Goal: Contribute content

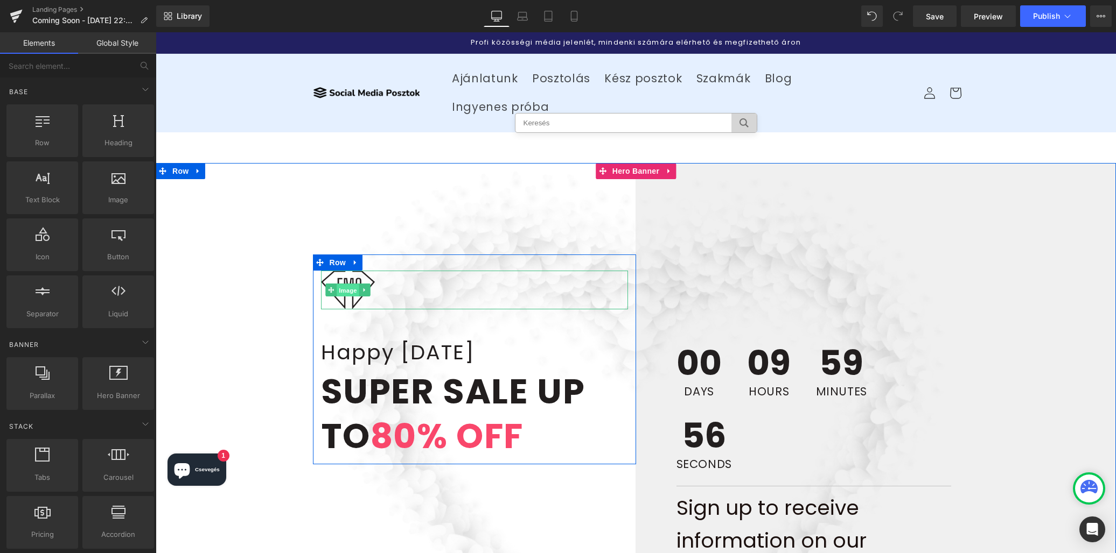
click at [354, 284] on span "Image" at bounding box center [347, 290] width 23 height 13
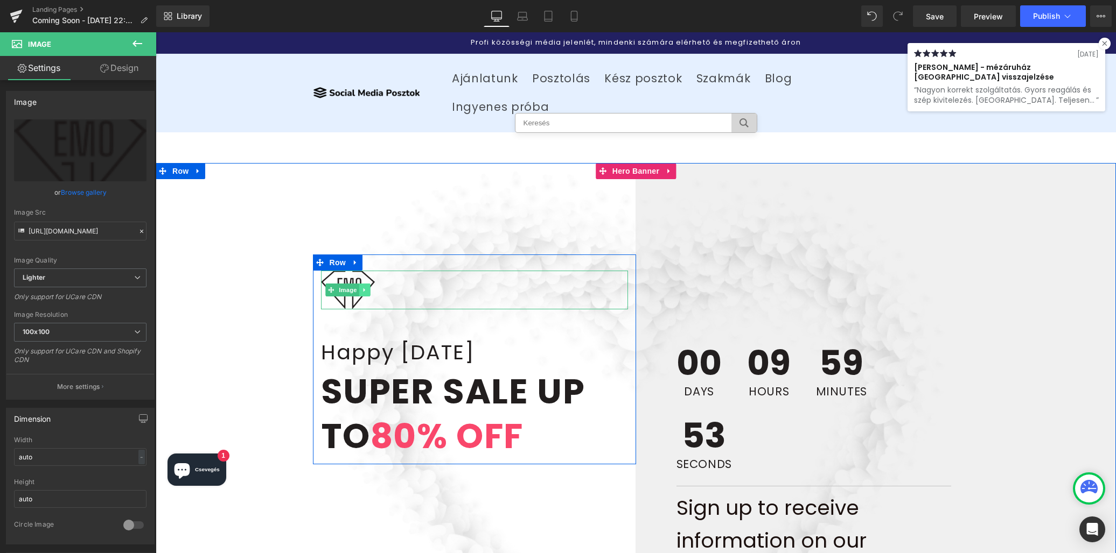
click at [364, 287] on icon at bounding box center [364, 290] width 6 height 6
click at [370, 287] on icon at bounding box center [370, 290] width 6 height 6
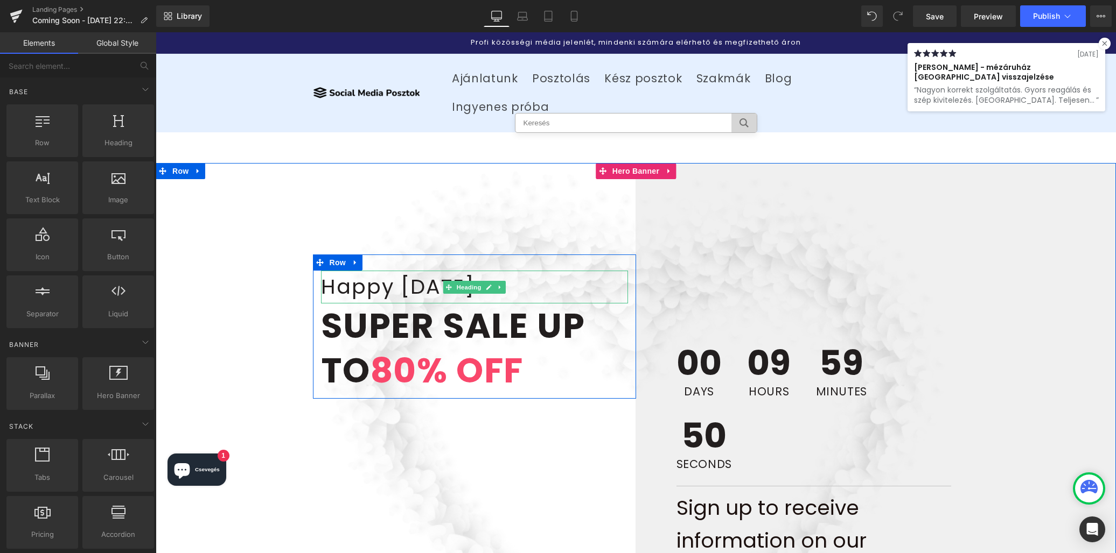
click at [503, 271] on h2 "Happy [DATE]" at bounding box center [474, 287] width 307 height 33
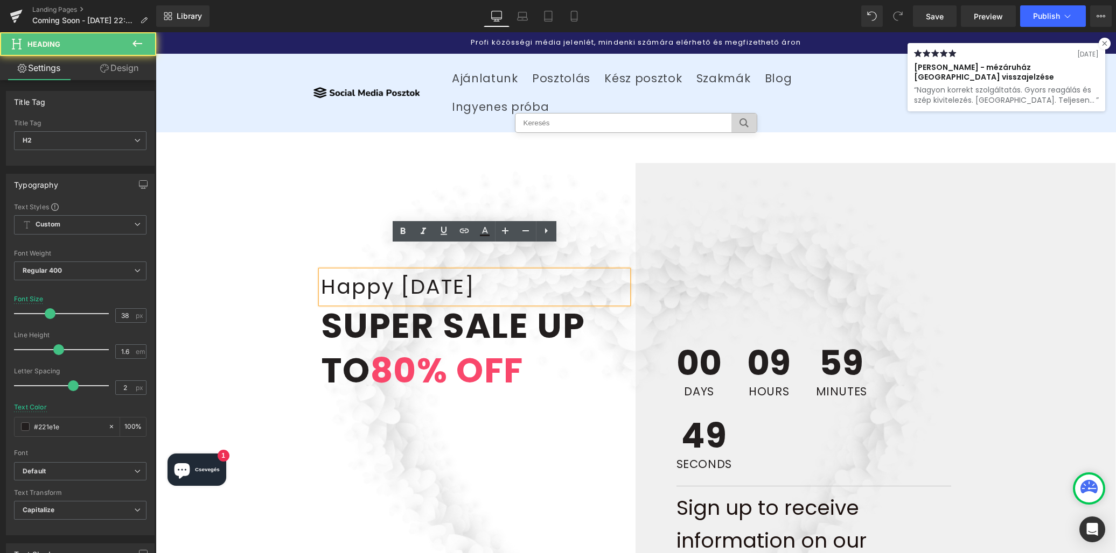
click at [545, 271] on h2 "Happy [DATE]" at bounding box center [474, 287] width 307 height 33
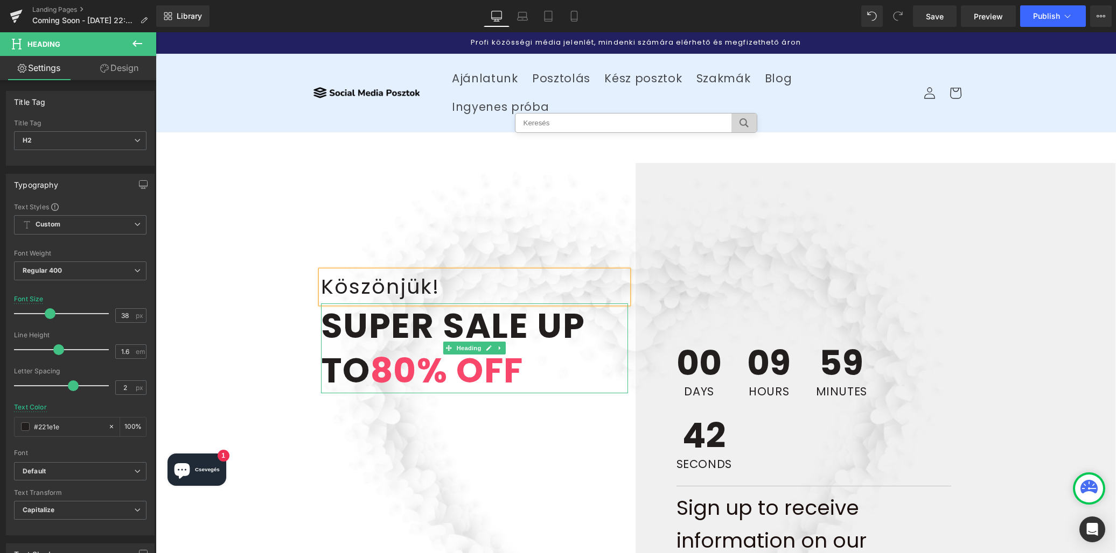
click at [542, 302] on strong "Super Sale Up To 80% off" at bounding box center [453, 348] width 264 height 93
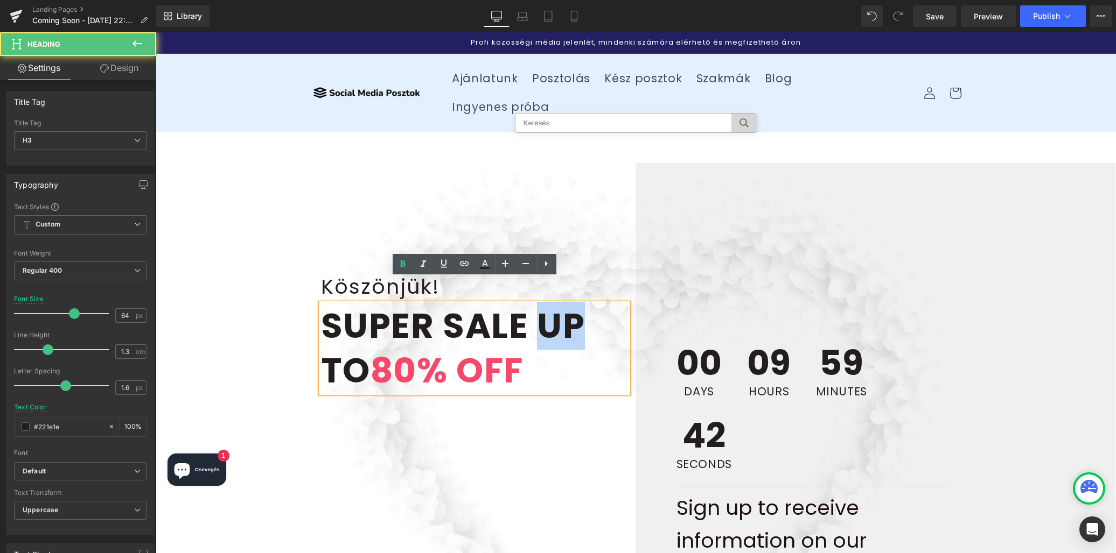
click at [542, 302] on strong "Super Sale Up To 80% off" at bounding box center [453, 348] width 264 height 93
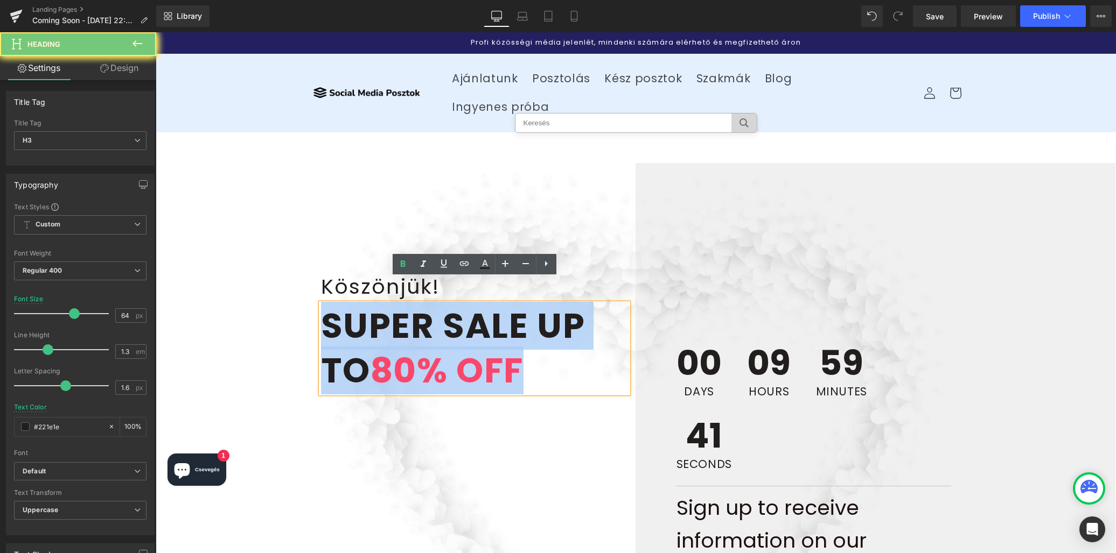
drag, startPoint x: 542, startPoint y: 301, endPoint x: 542, endPoint y: 309, distance: 7.6
click at [542, 309] on strong "Super Sale Up To 80% off" at bounding box center [453, 348] width 264 height 93
click at [397, 347] on font "80% off" at bounding box center [446, 371] width 153 height 48
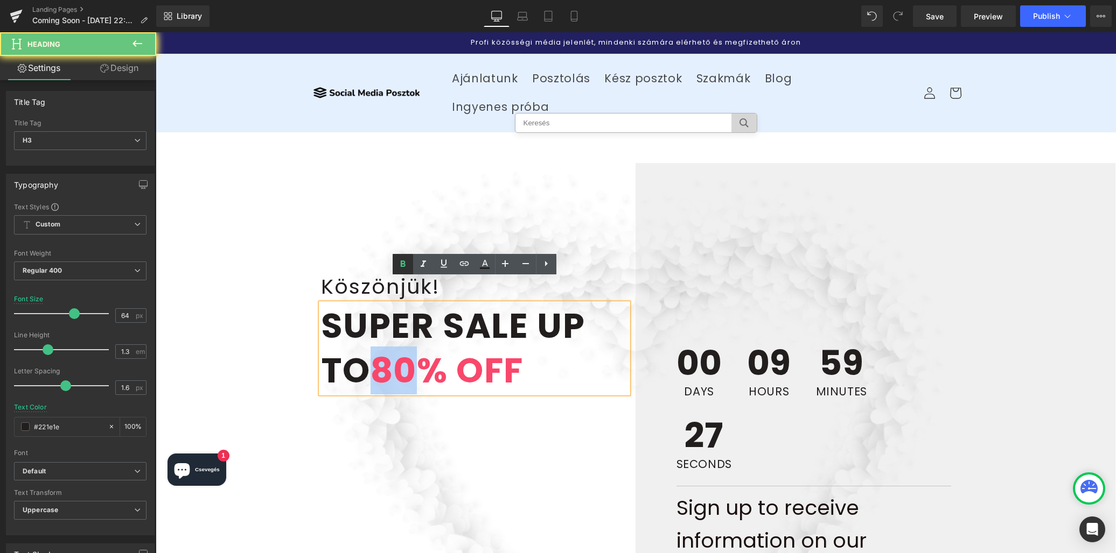
click at [397, 347] on font "80% off" at bounding box center [446, 371] width 153 height 48
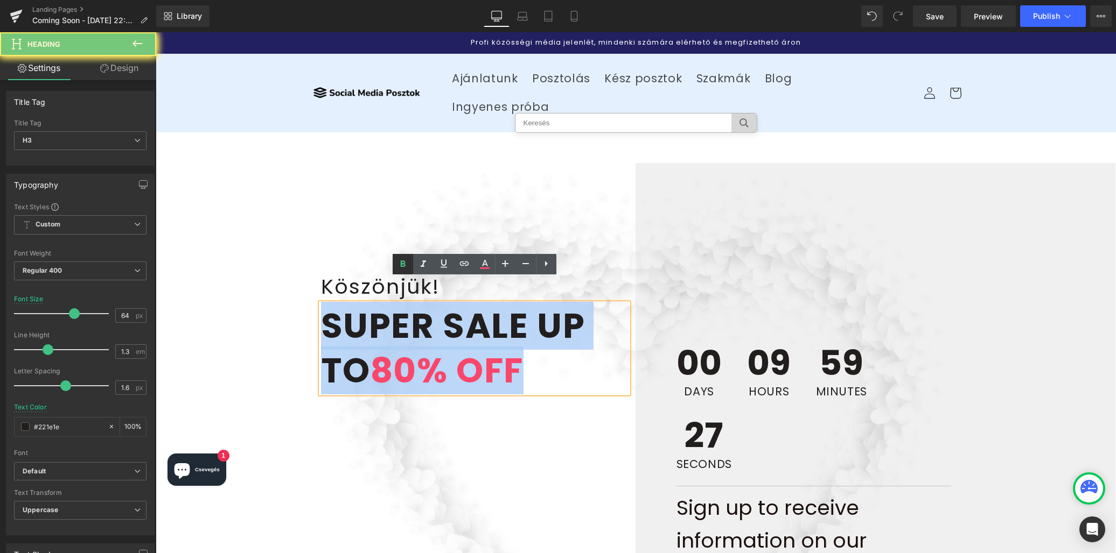
click at [397, 347] on font "80% off" at bounding box center [446, 371] width 153 height 48
paste div
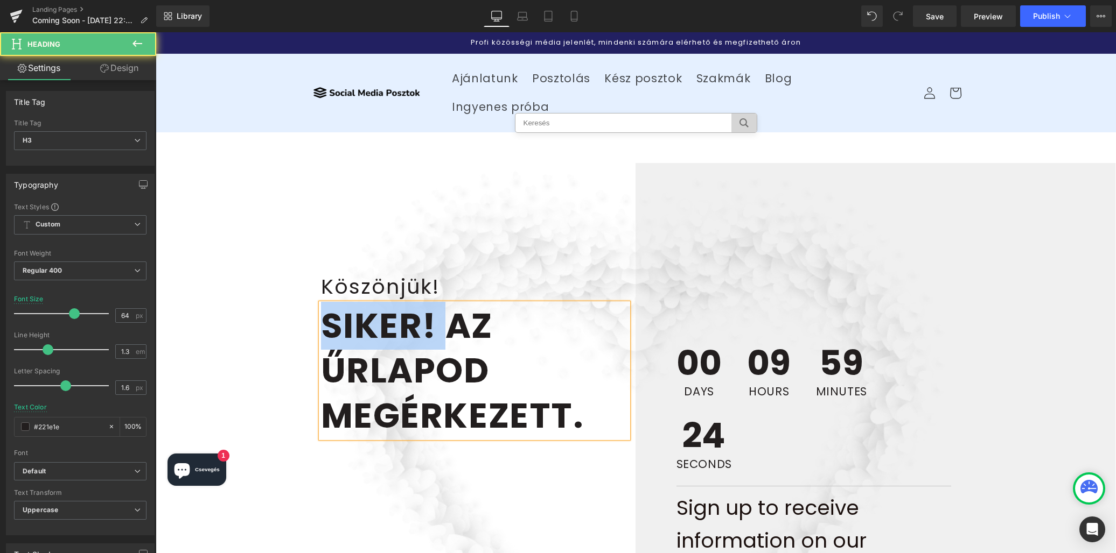
drag, startPoint x: 447, startPoint y: 299, endPoint x: 287, endPoint y: 285, distance: 161.0
click at [287, 285] on span "Köszönjük! Heading Siker! Az űrlapod megérkezett. Heading Row 00 Days 09 Hours …" at bounding box center [636, 454] width 960 height 432
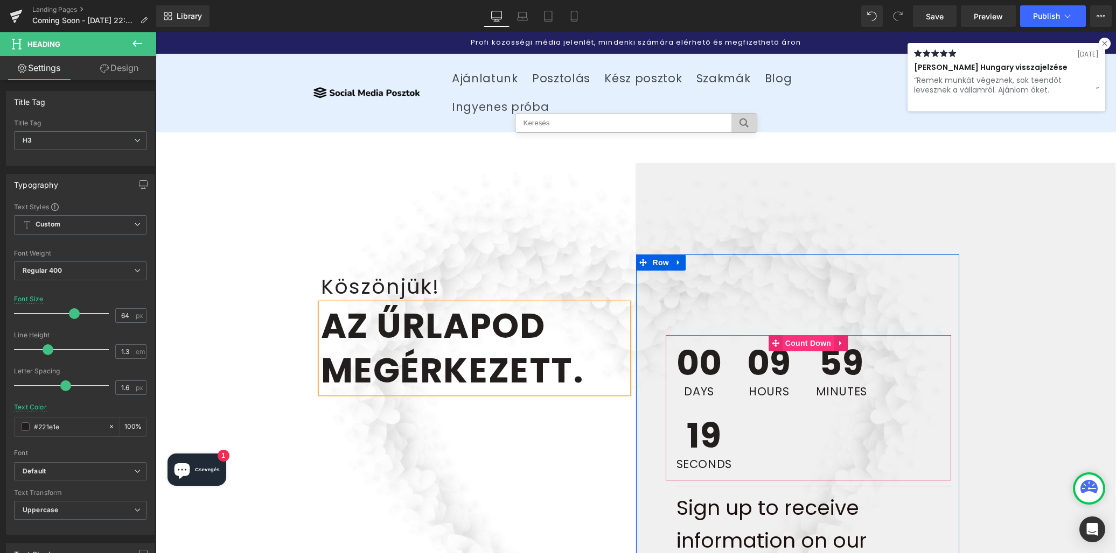
click at [794, 335] on span "Count Down" at bounding box center [807, 343] width 51 height 16
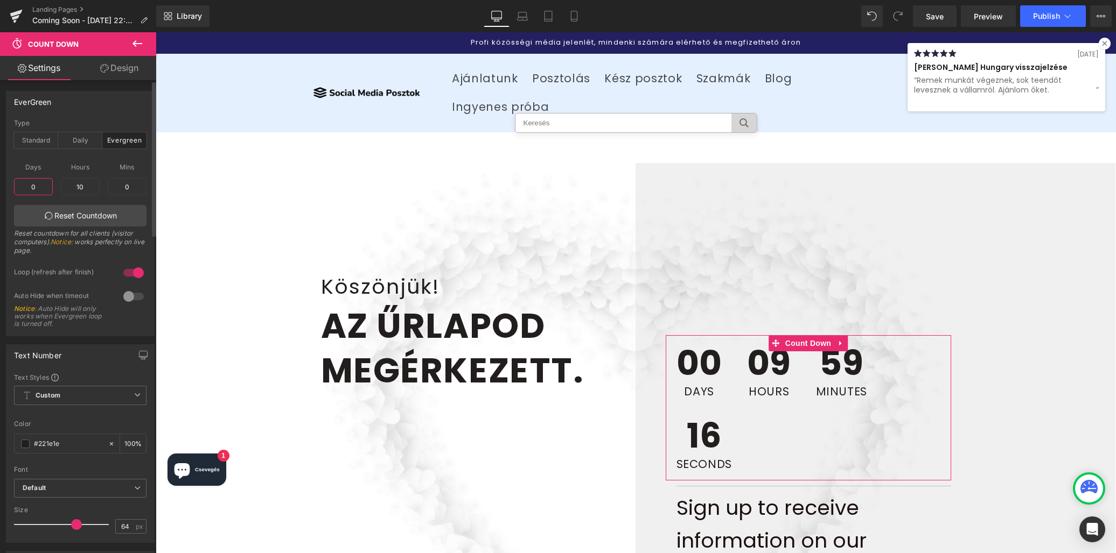
drag, startPoint x: 39, startPoint y: 187, endPoint x: 24, endPoint y: 187, distance: 14.5
click at [24, 187] on input "0" at bounding box center [33, 186] width 39 height 17
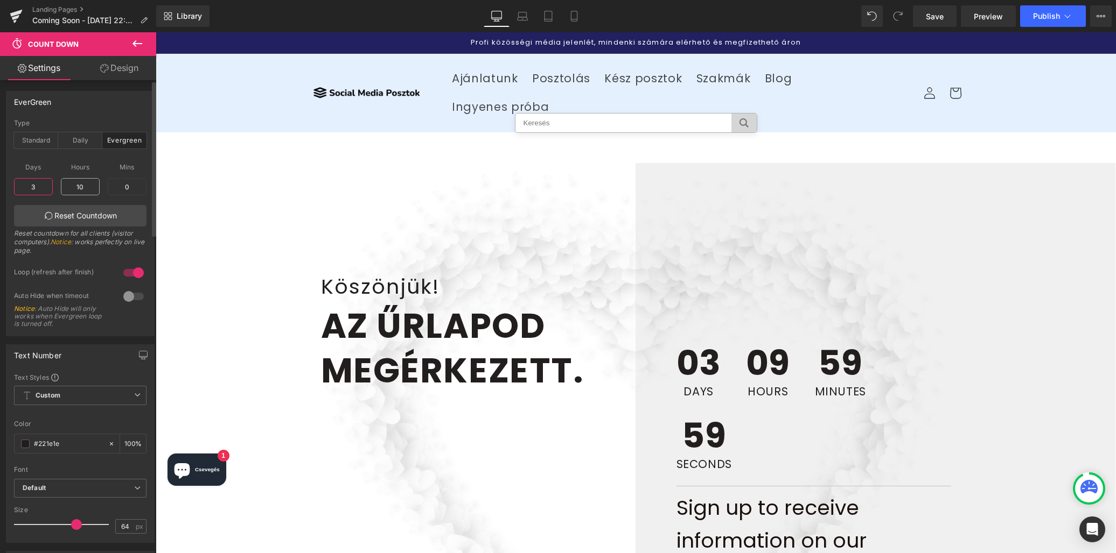
type input "3"
drag, startPoint x: 88, startPoint y: 187, endPoint x: 60, endPoint y: 187, distance: 28.5
click at [61, 187] on input "10" at bounding box center [80, 186] width 39 height 17
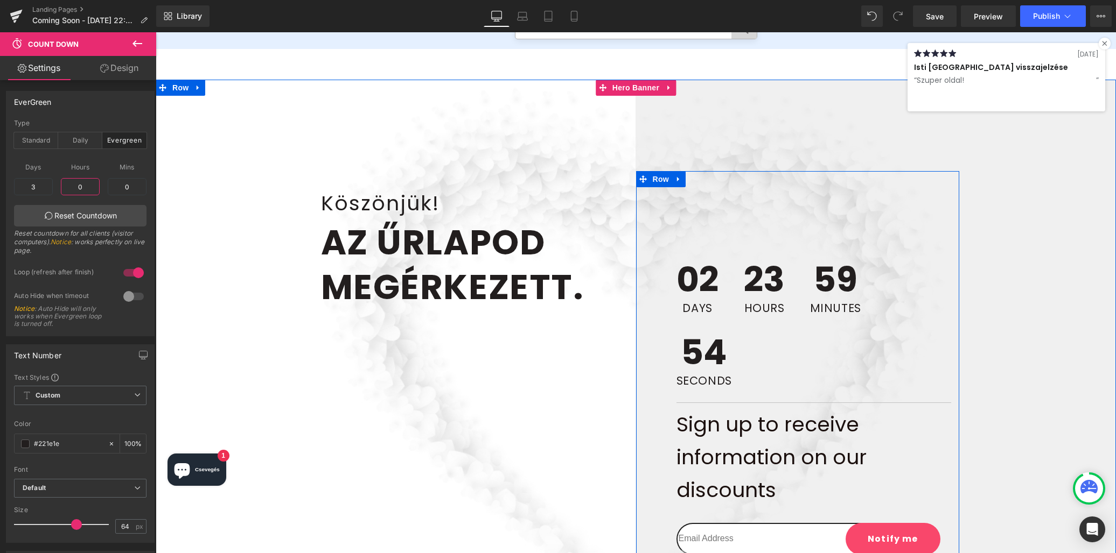
scroll to position [96, 0]
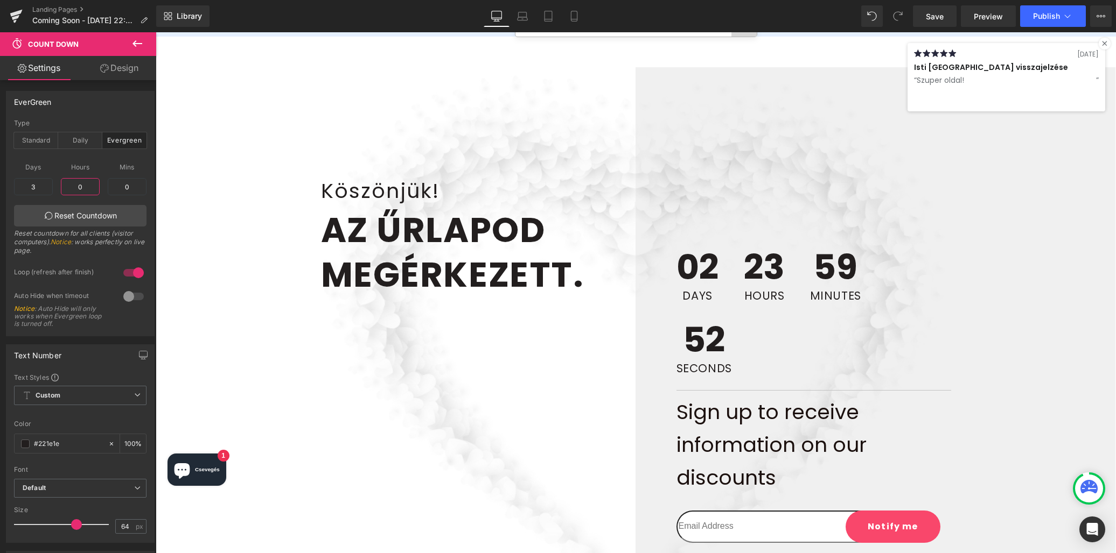
type input "0"
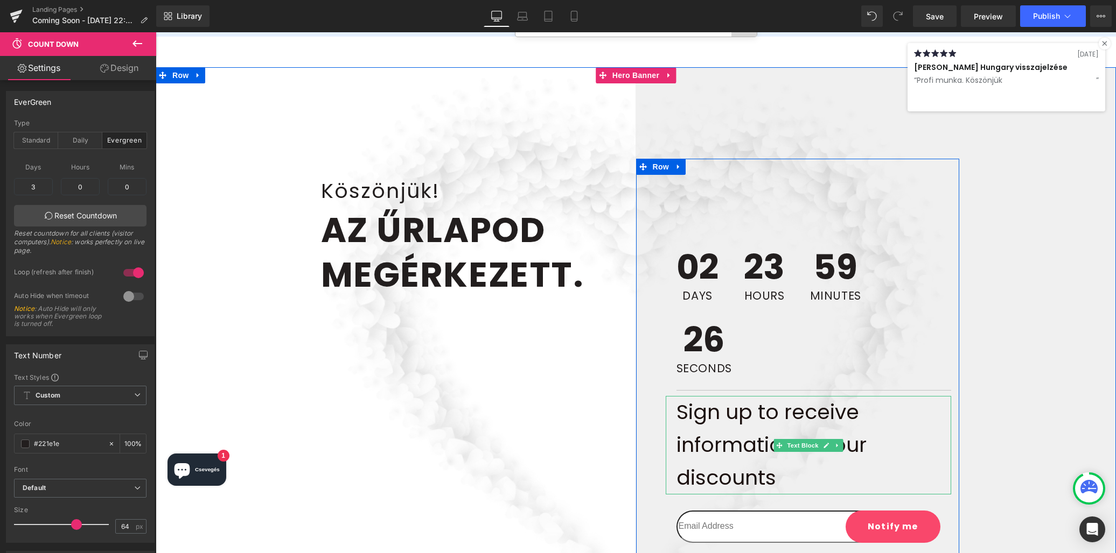
click at [737, 396] on p "Sign up to receive" at bounding box center [813, 412] width 275 height 33
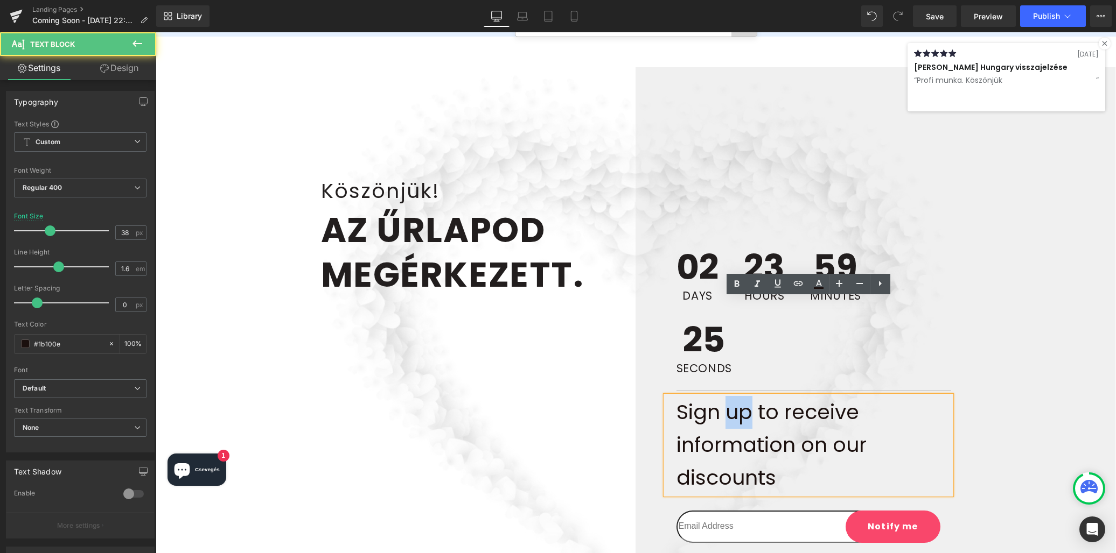
click at [737, 396] on p "Sign up to receive" at bounding box center [813, 412] width 275 height 33
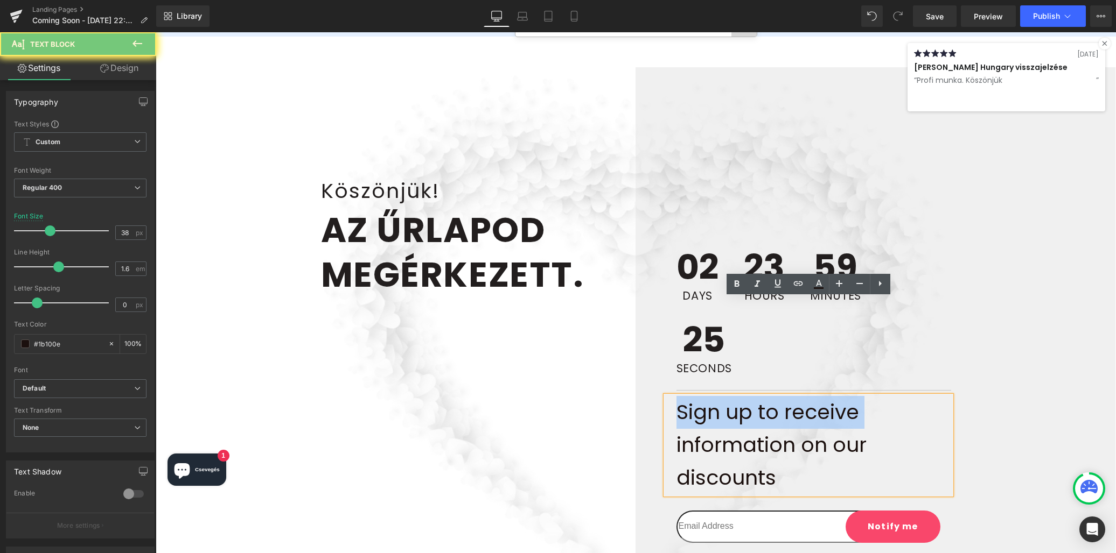
click at [737, 396] on p "Sign up to receive" at bounding box center [813, 412] width 275 height 33
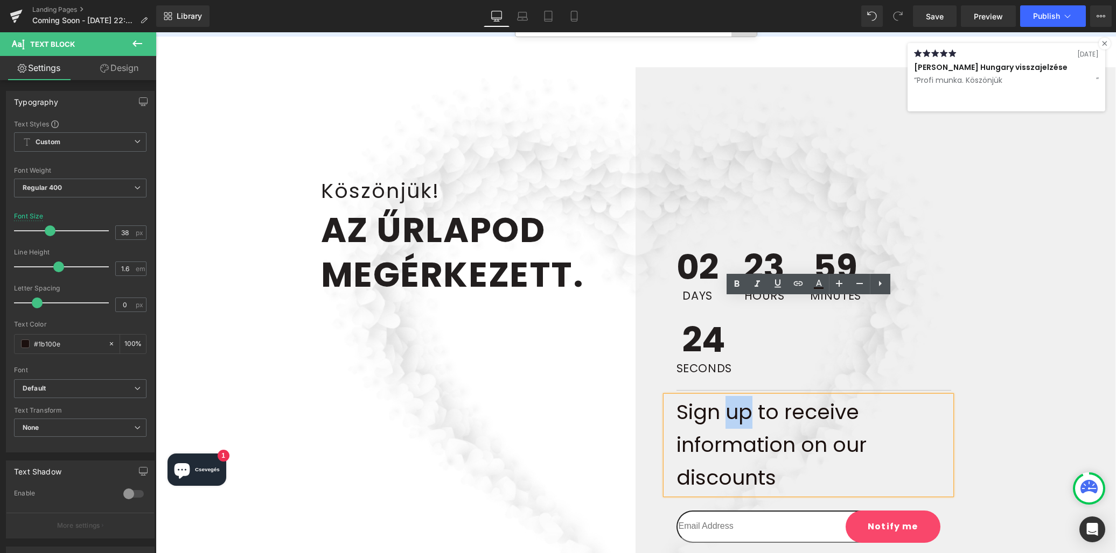
click at [737, 396] on p "Sign up to receive" at bounding box center [813, 412] width 275 height 33
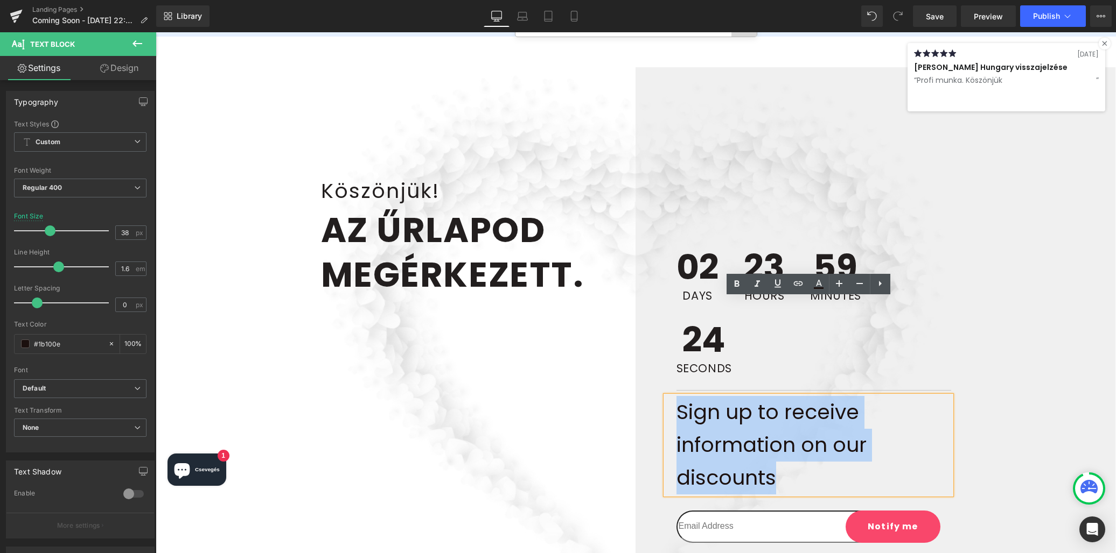
drag, startPoint x: 737, startPoint y: 319, endPoint x: 770, endPoint y: 369, distance: 59.4
click at [770, 396] on div "Sign up to receive information on our discounts" at bounding box center [807, 445] width 285 height 98
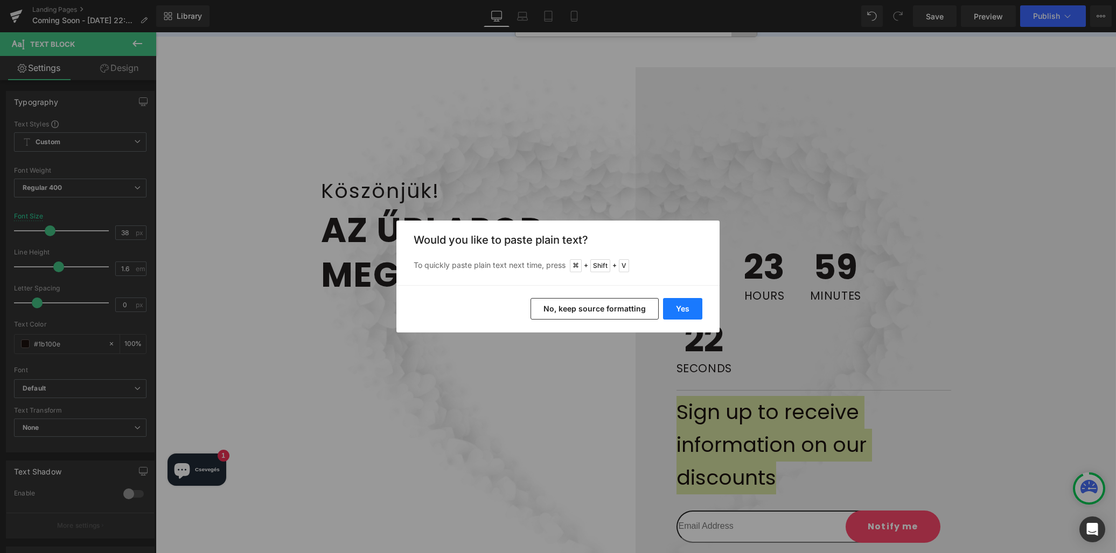
click at [695, 307] on button "Yes" at bounding box center [682, 309] width 39 height 22
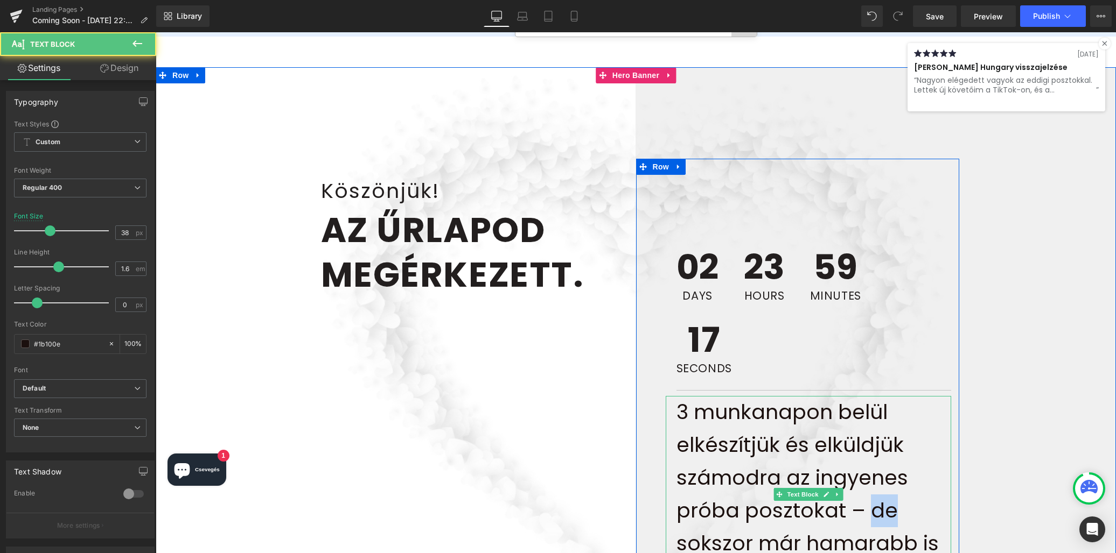
drag, startPoint x: 868, startPoint y: 415, endPoint x: 906, endPoint y: 415, distance: 37.1
click at [906, 415] on p "3 munkanapon belül elkészítjük és elküldjük számodra az ingyenes próba posztoka…" at bounding box center [813, 494] width 275 height 197
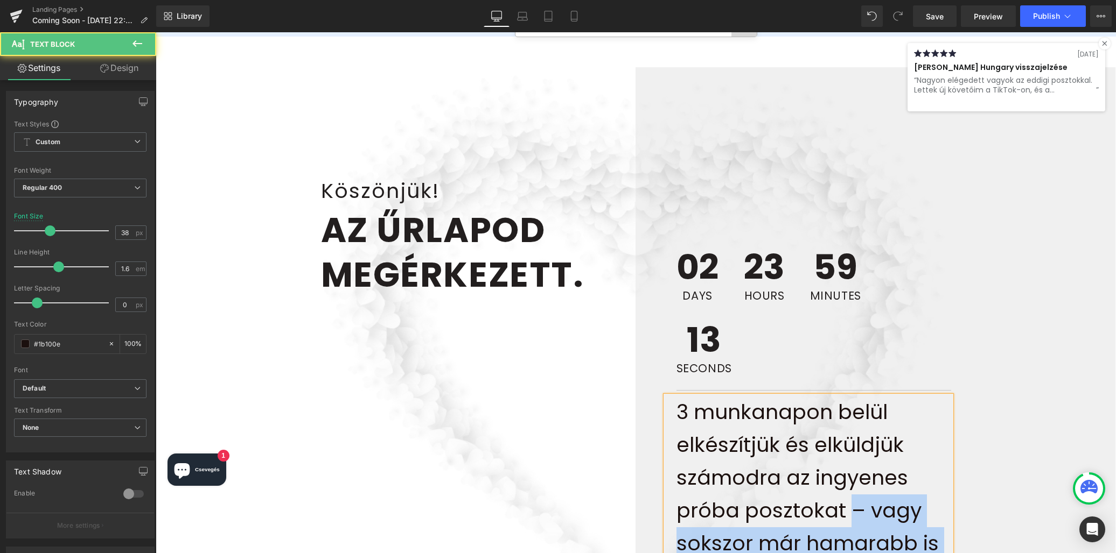
drag, startPoint x: 848, startPoint y: 414, endPoint x: 848, endPoint y: 479, distance: 65.1
click at [850, 479] on p "3 munkanapon belül elkészítjük és elküldjük számodra az ingyenes próba posztoka…" at bounding box center [813, 494] width 275 height 197
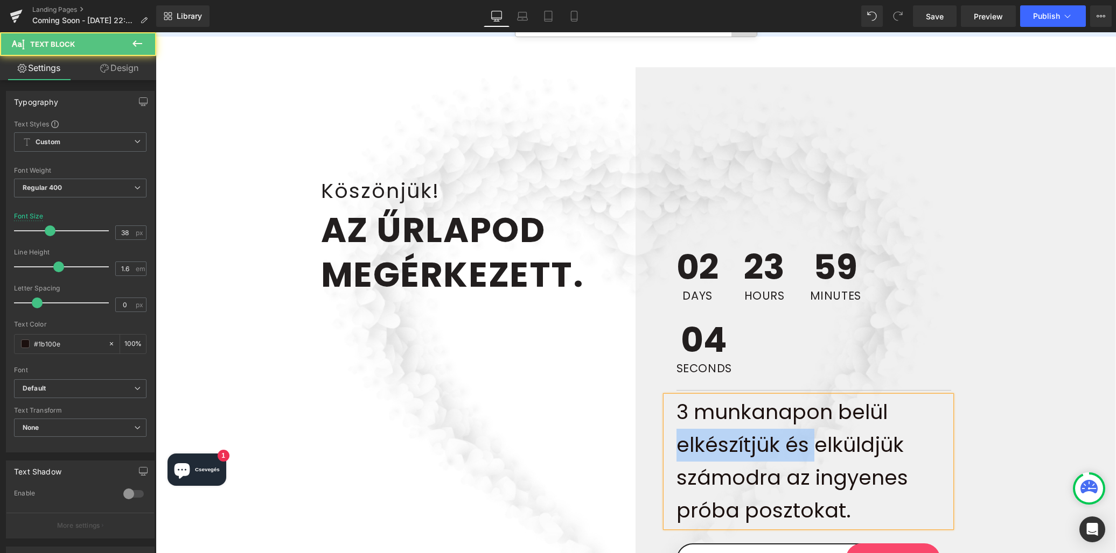
drag, startPoint x: 679, startPoint y: 348, endPoint x: 811, endPoint y: 348, distance: 131.9
click at [811, 396] on p "3 munkanapon belül elkészítjük és elküldjük számodra az ingyenes próba posztoka…" at bounding box center [813, 461] width 275 height 131
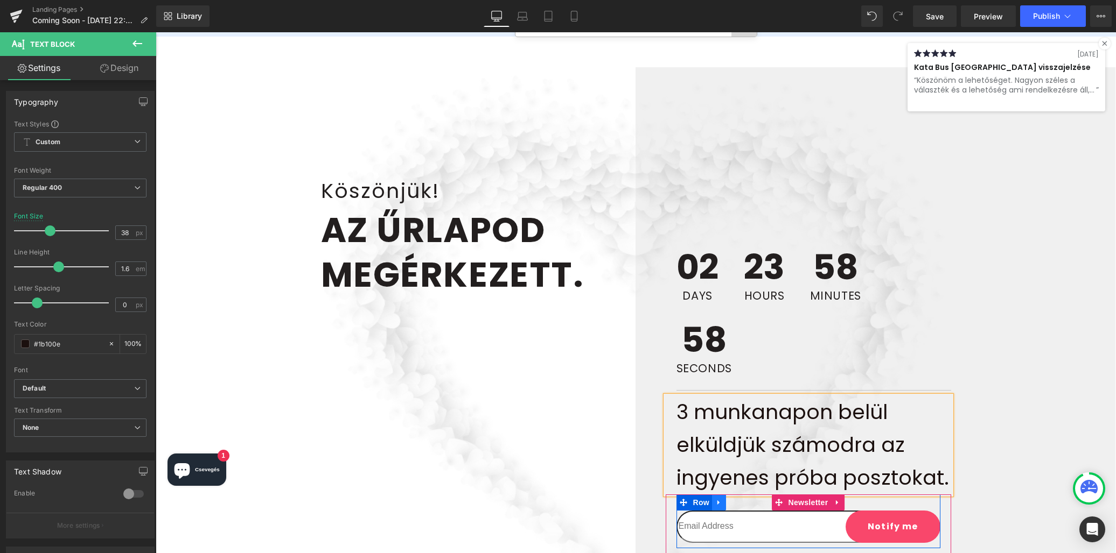
click at [720, 499] on icon at bounding box center [719, 503] width 8 height 8
click at [747, 499] on icon at bounding box center [747, 503] width 8 height 8
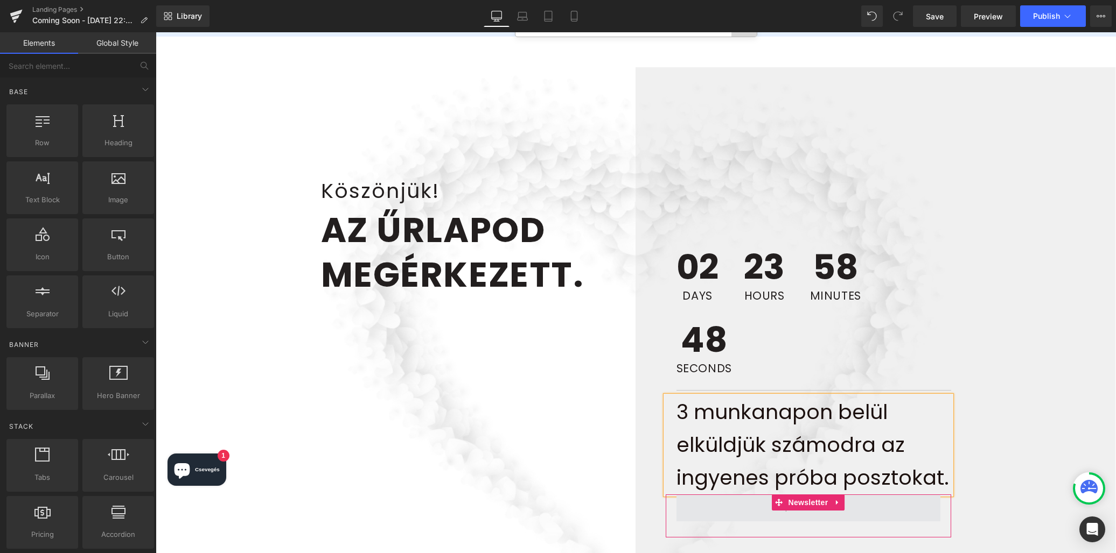
click at [836, 500] on span at bounding box center [808, 508] width 80 height 17
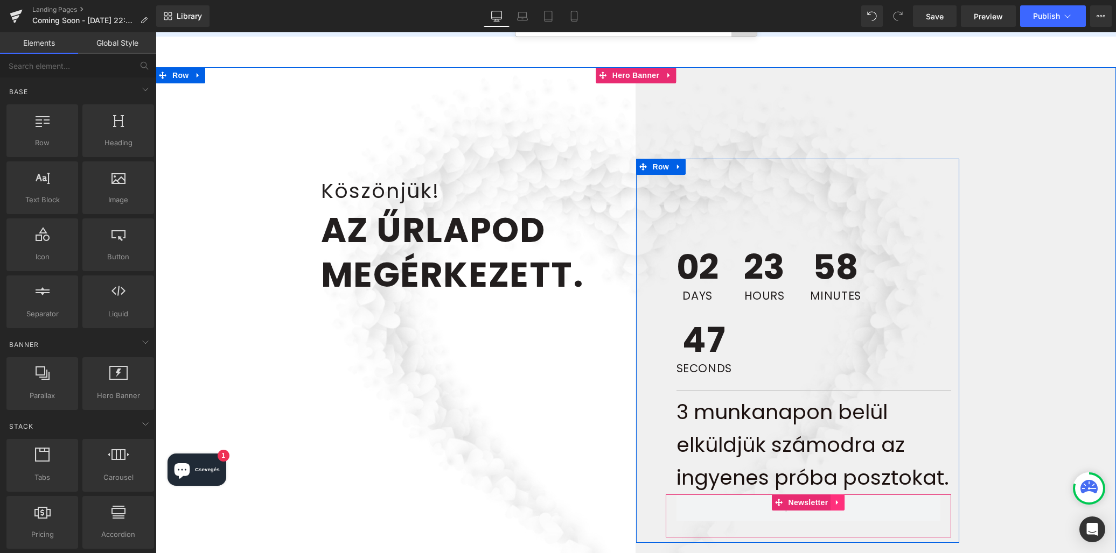
click at [835, 499] on icon at bounding box center [837, 503] width 8 height 8
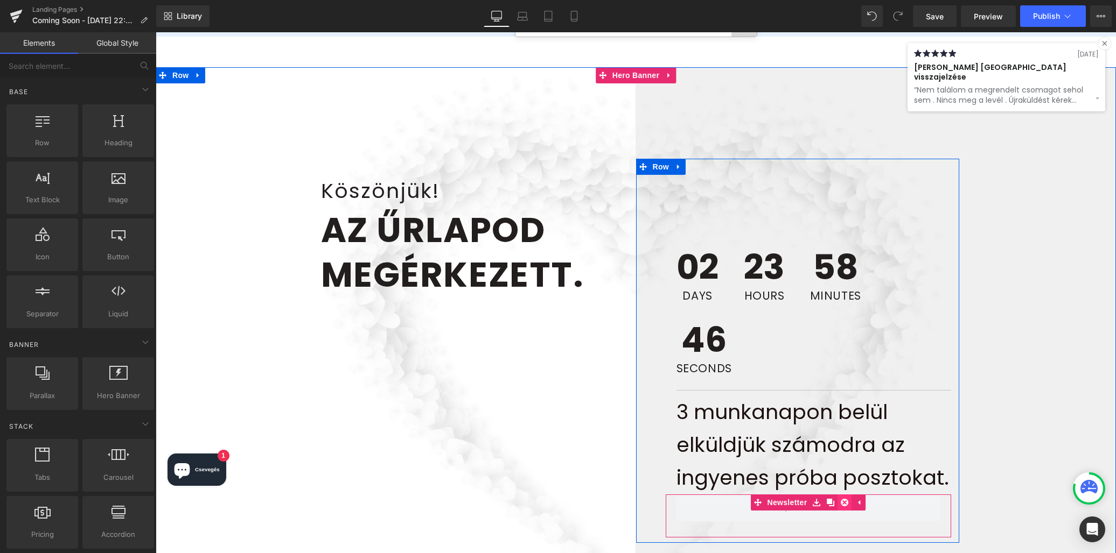
click at [843, 499] on icon at bounding box center [844, 503] width 8 height 8
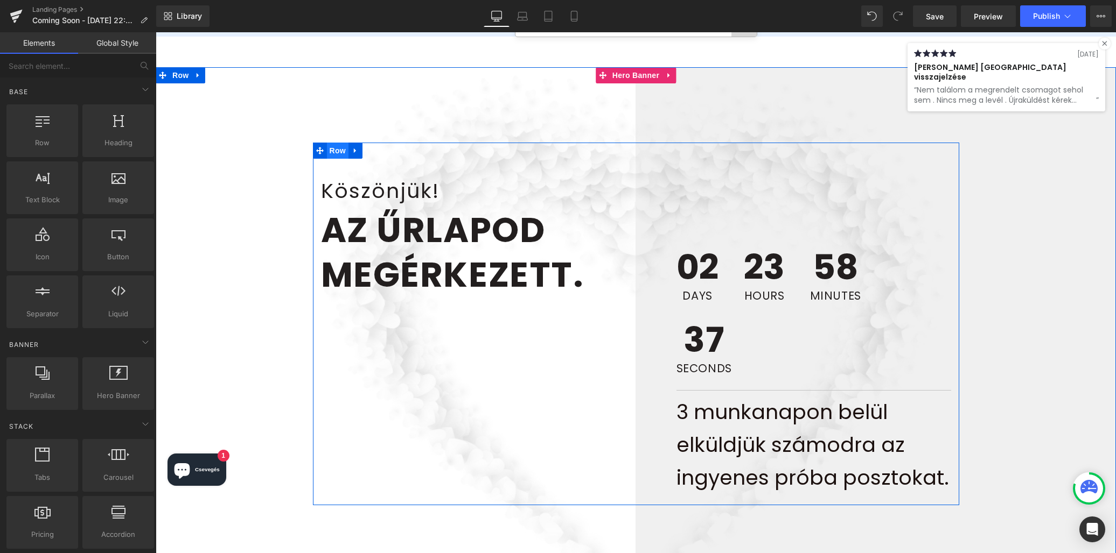
click at [343, 143] on span "Row" at bounding box center [338, 151] width 22 height 16
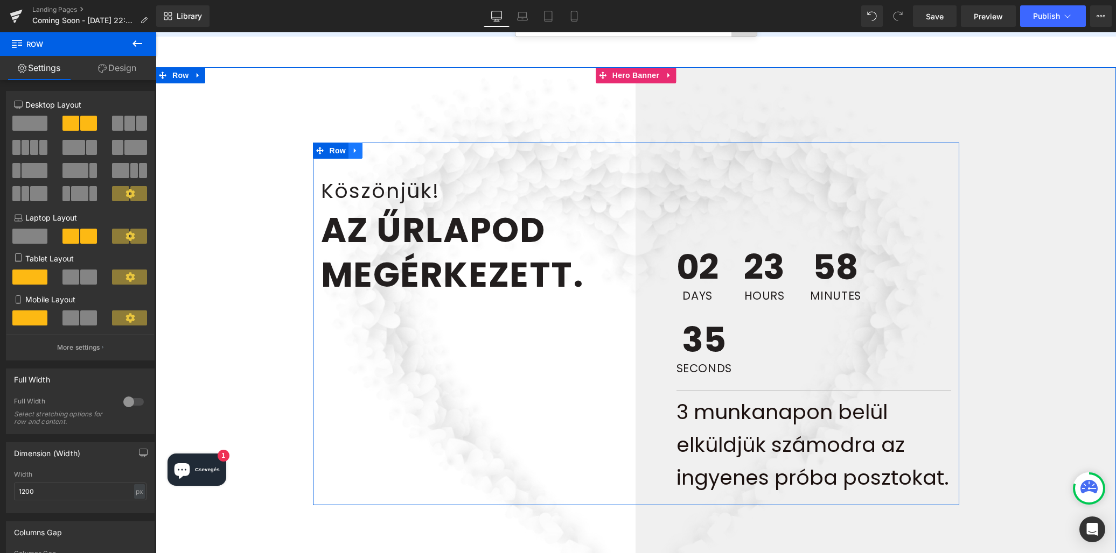
click at [353, 147] on icon at bounding box center [356, 151] width 8 height 8
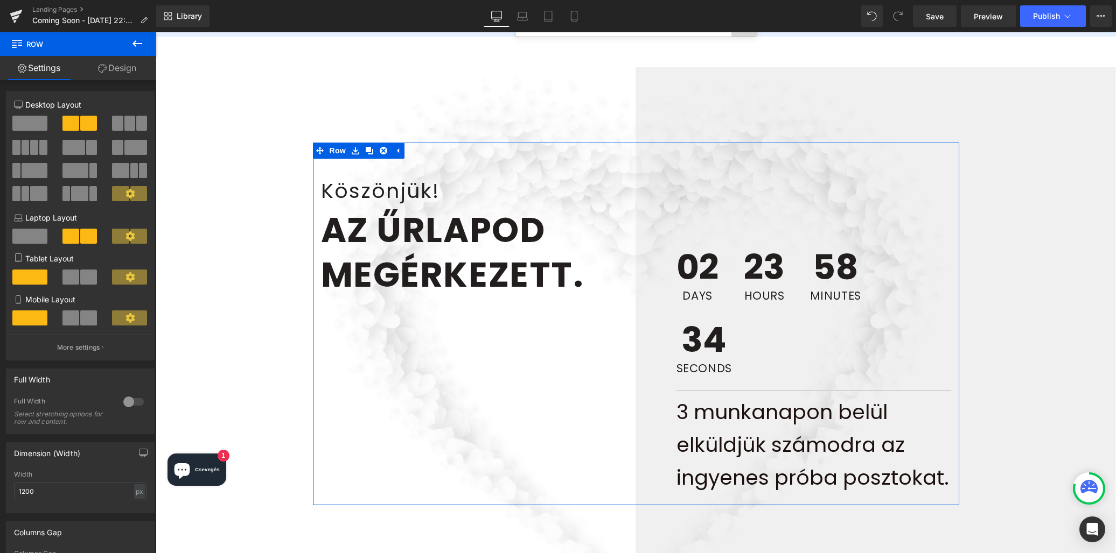
click at [116, 70] on link "Design" at bounding box center [117, 68] width 78 height 24
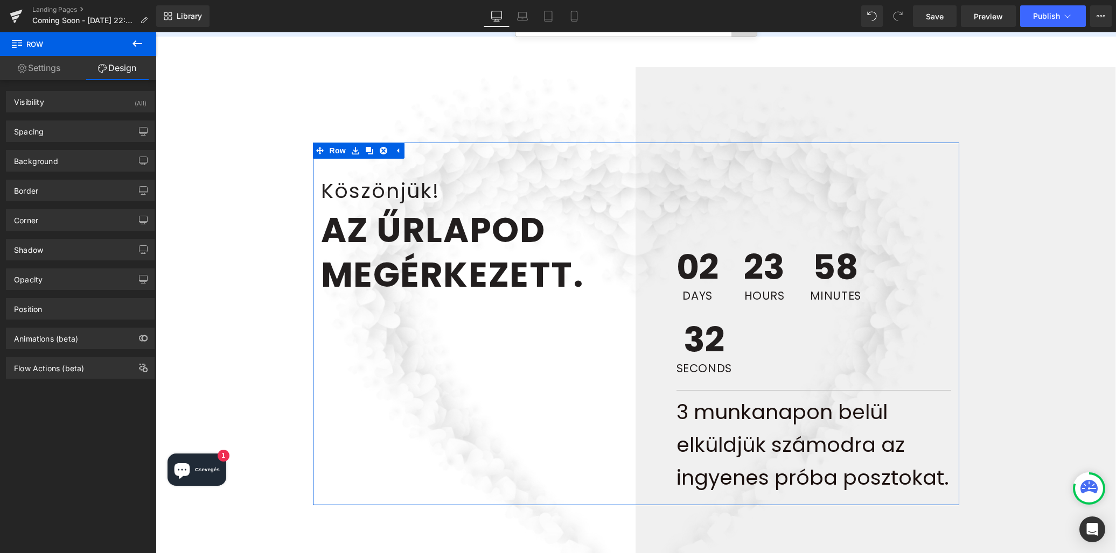
click at [55, 66] on link "Settings" at bounding box center [39, 68] width 78 height 24
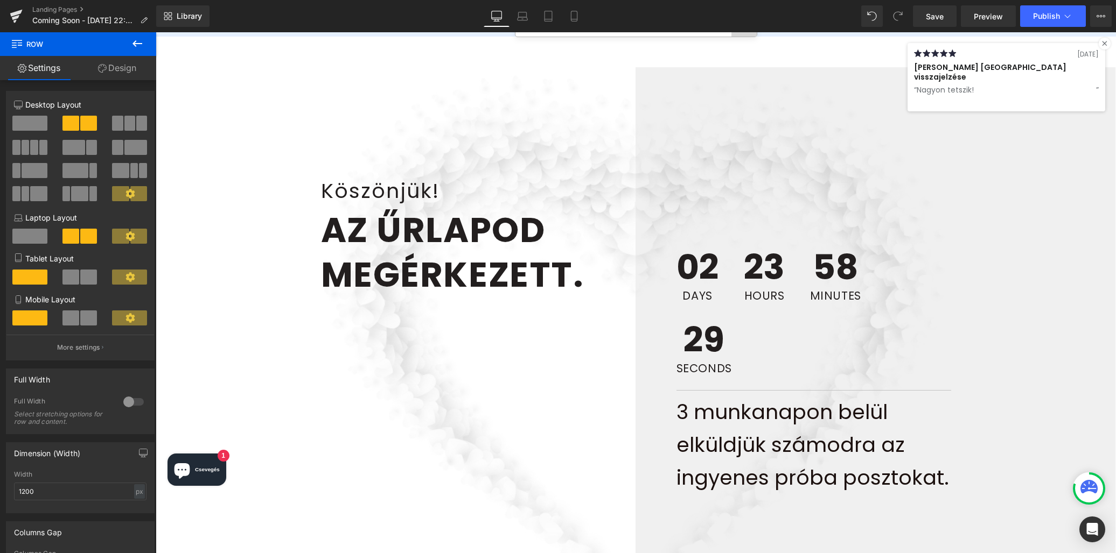
click at [138, 43] on icon at bounding box center [137, 43] width 13 height 13
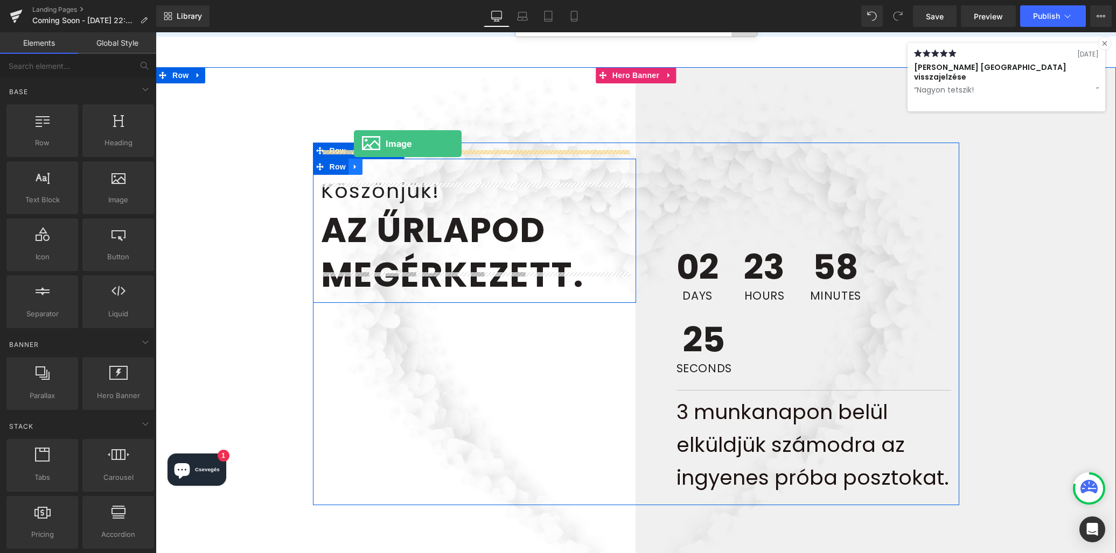
drag, startPoint x: 274, startPoint y: 222, endPoint x: 354, endPoint y: 141, distance: 113.8
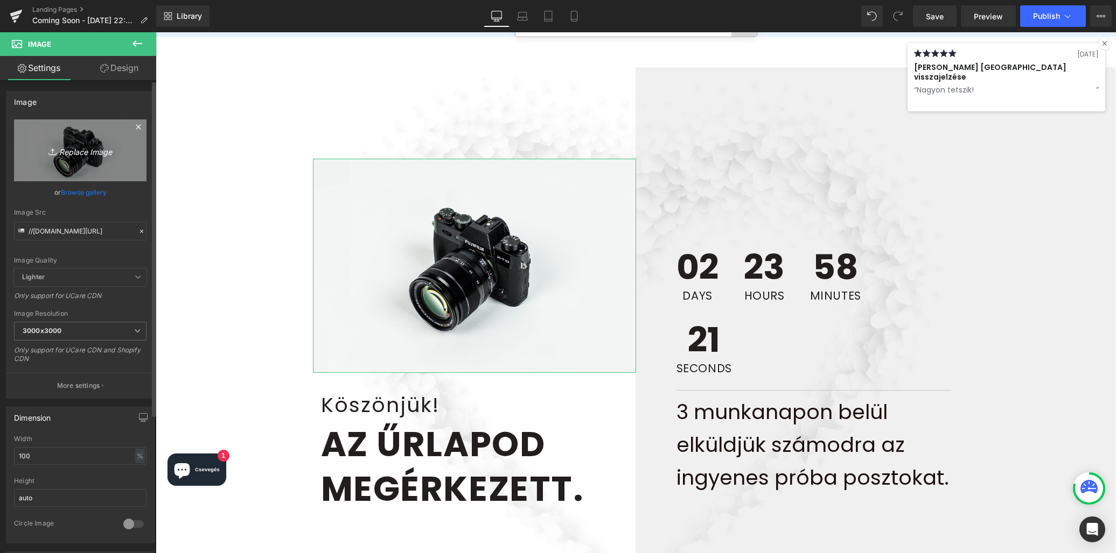
click at [95, 152] on icon "Replace Image" at bounding box center [80, 150] width 86 height 13
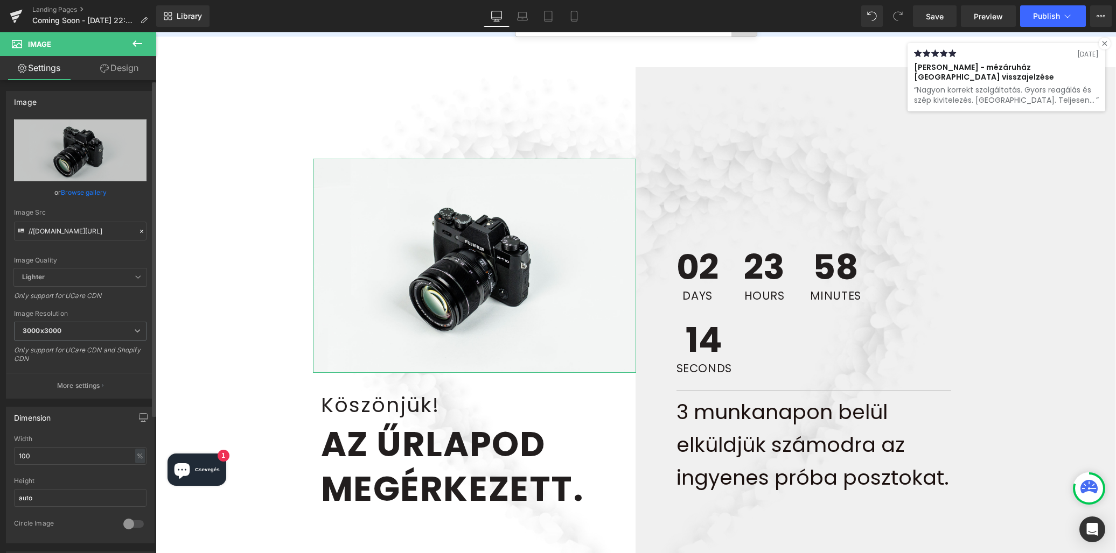
click at [72, 192] on link "Browse gallery" at bounding box center [84, 192] width 46 height 19
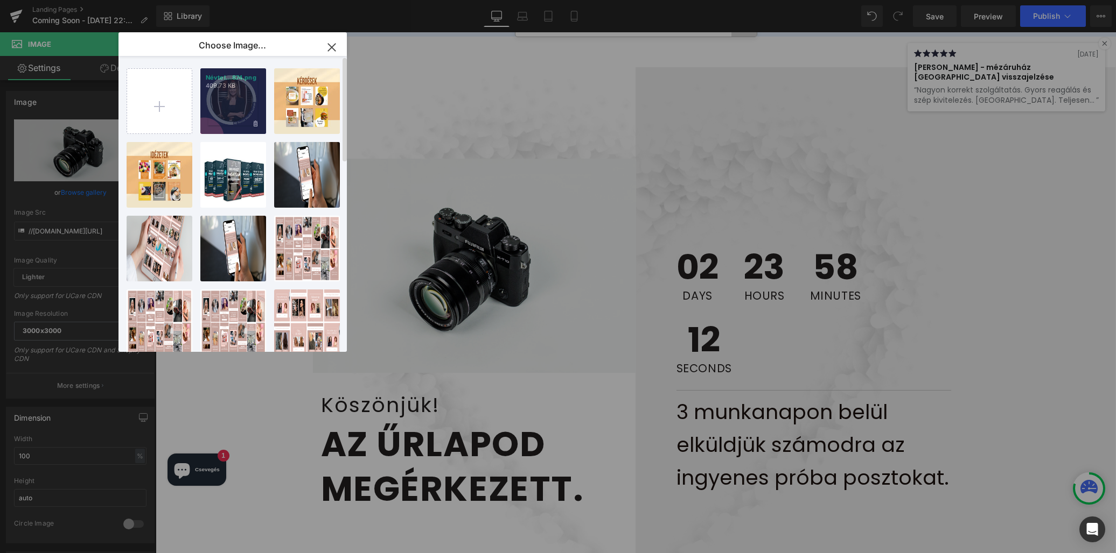
click at [233, 108] on div "Névtel...874.png 409.73 KB" at bounding box center [233, 101] width 66 height 66
type input "[URL][DOMAIN_NAME]"
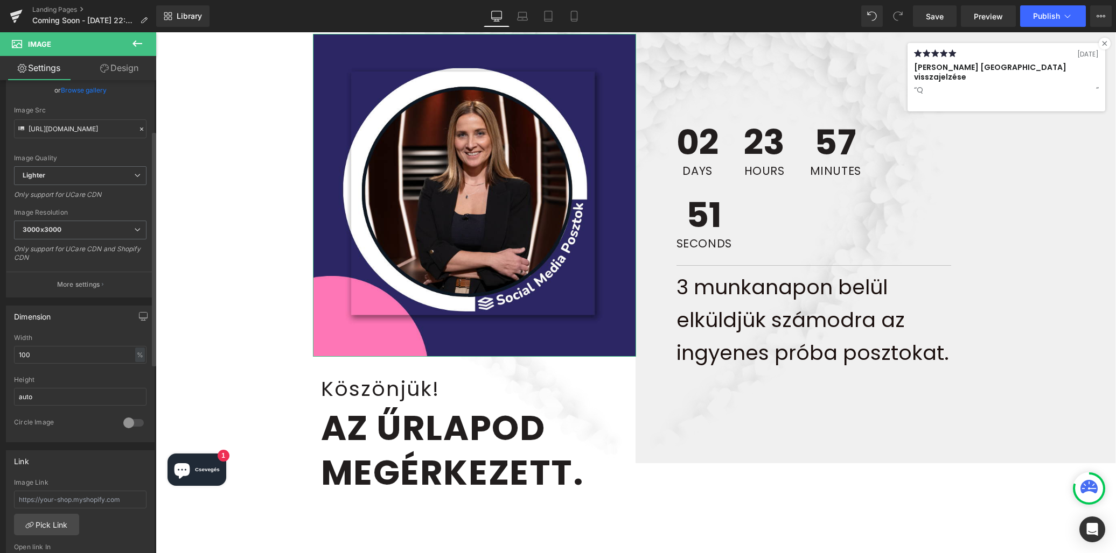
scroll to position [104, 0]
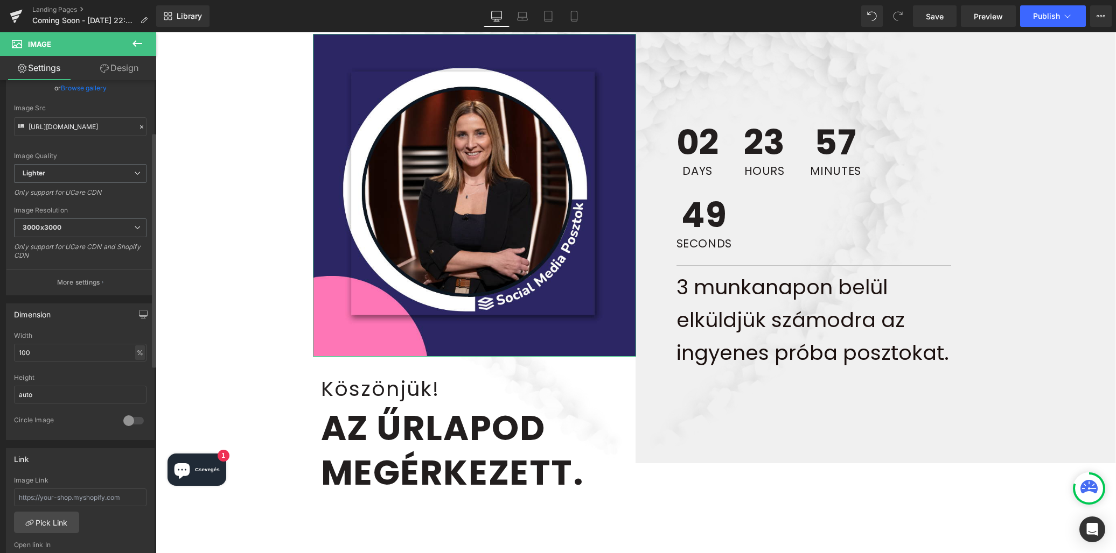
click at [136, 355] on div "%" at bounding box center [140, 353] width 10 height 15
drag, startPoint x: 38, startPoint y: 348, endPoint x: 8, endPoint y: 350, distance: 30.8
click at [2, 350] on div "Dimension 100% Width 100 % % px auto Height auto 0 Circle Image" at bounding box center [80, 368] width 161 height 145
click at [23, 350] on input "100" at bounding box center [80, 353] width 132 height 18
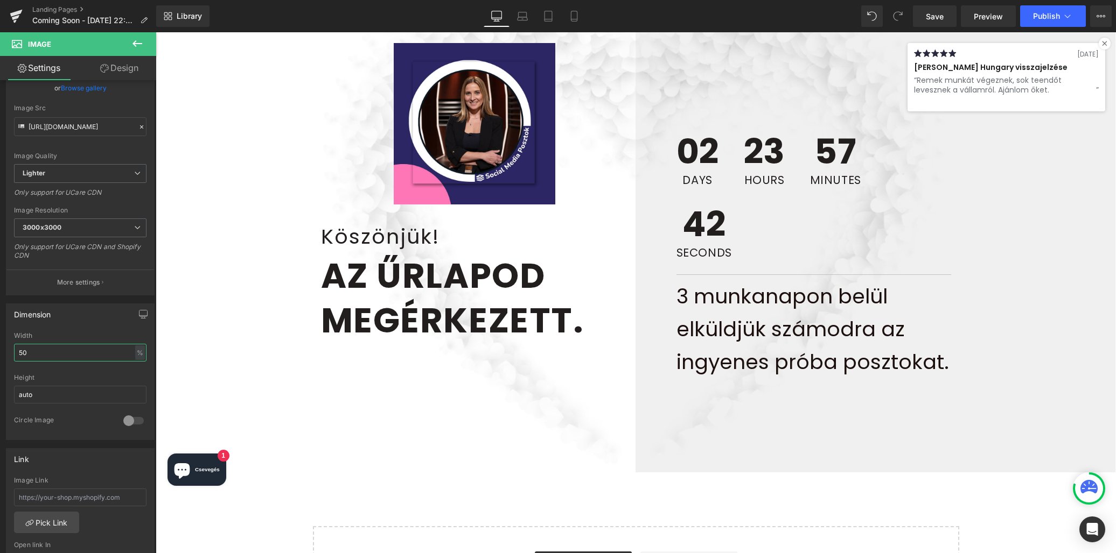
scroll to position [149, 0]
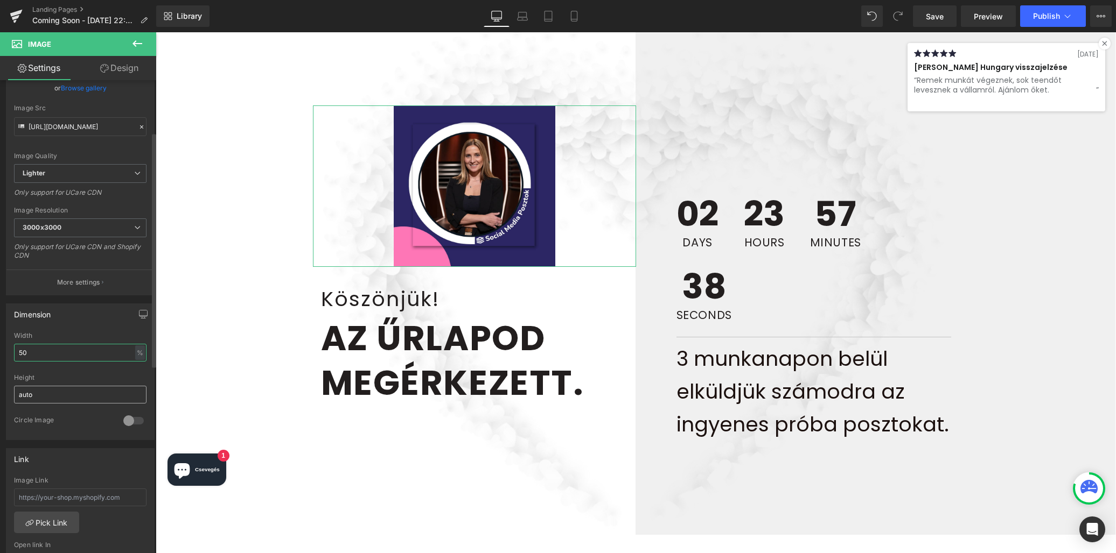
type input "50"
click at [87, 391] on input "auto" at bounding box center [80, 395] width 132 height 18
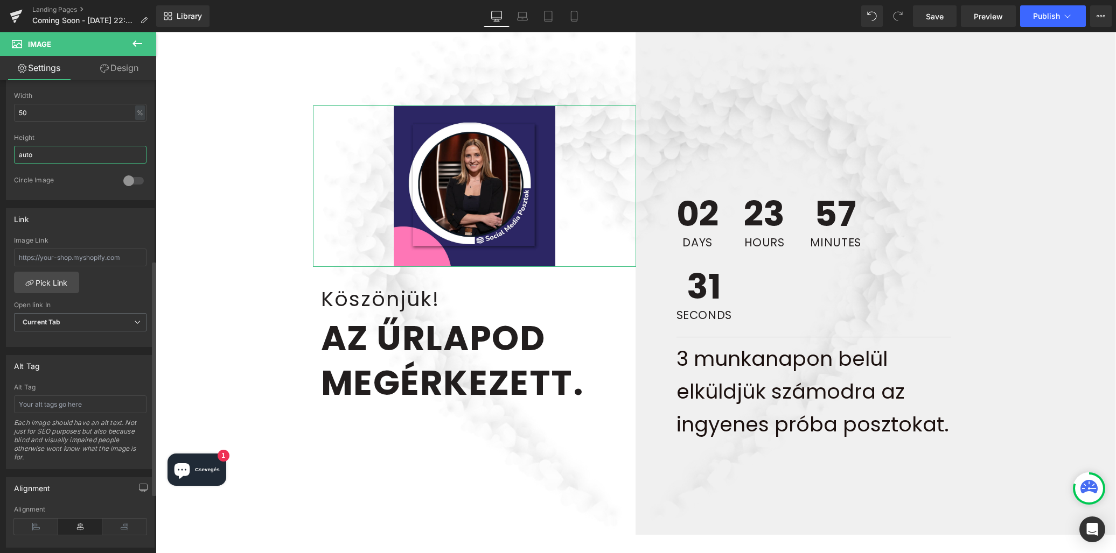
scroll to position [362, 0]
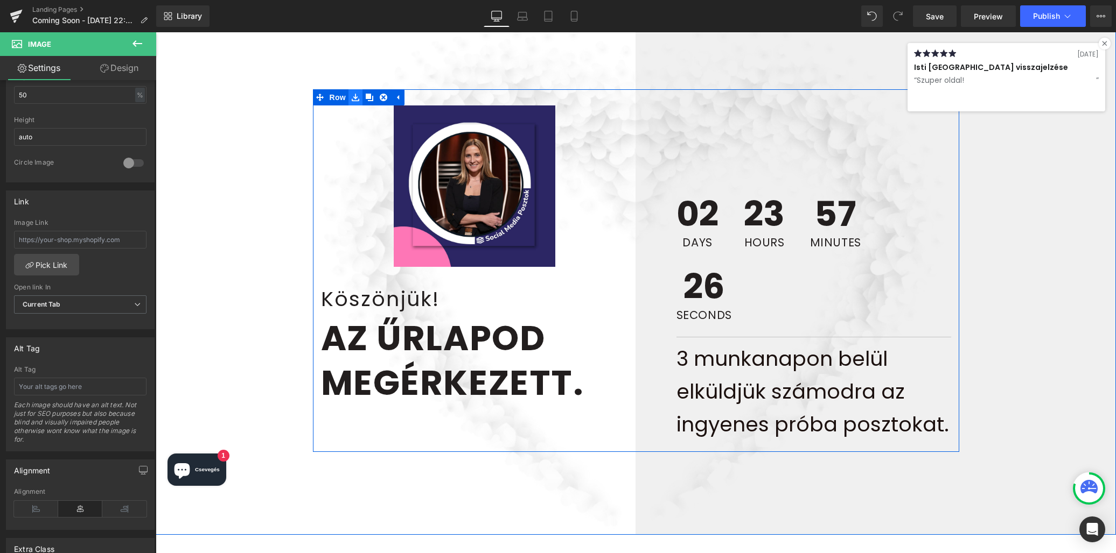
click at [357, 94] on icon at bounding box center [356, 98] width 8 height 8
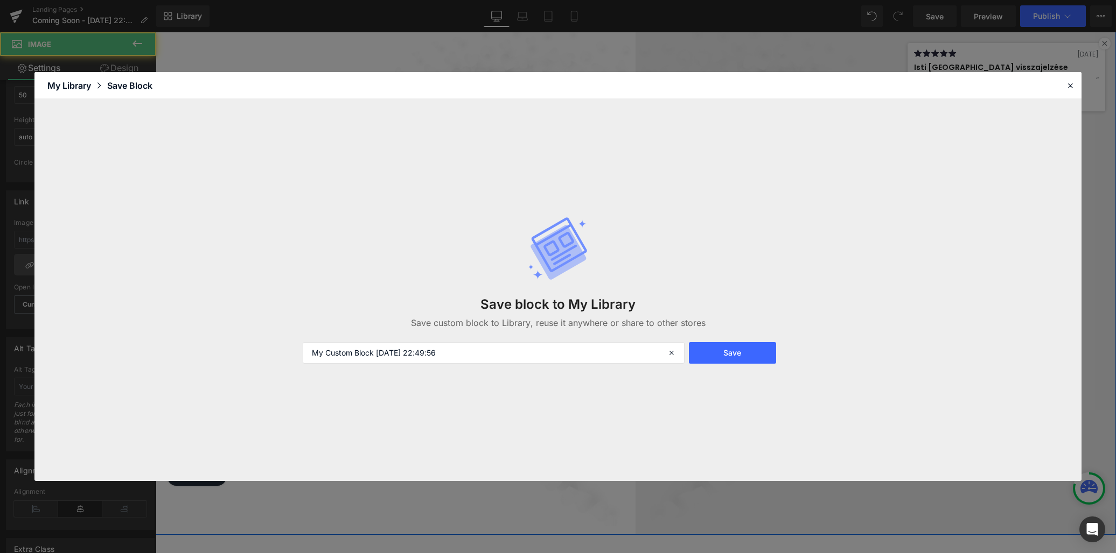
drag, startPoint x: 431, startPoint y: 115, endPoint x: 401, endPoint y: 261, distance: 149.6
click at [401, 261] on div "Image Köszönjük! Heading Az űrlapod megérkezett. Heading Row" at bounding box center [474, 258] width 323 height 305
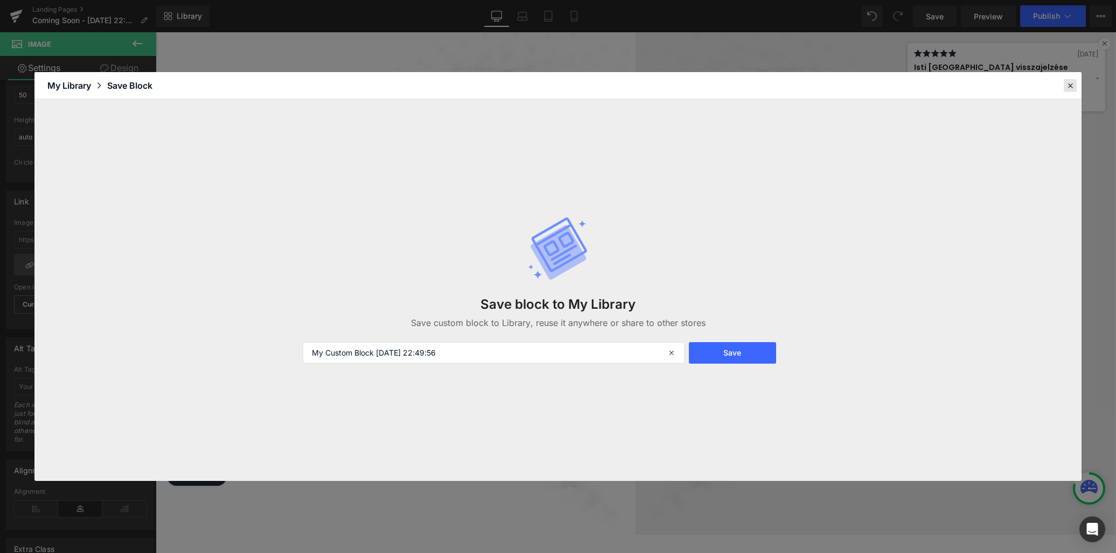
click at [1065, 86] on icon at bounding box center [1070, 86] width 10 height 10
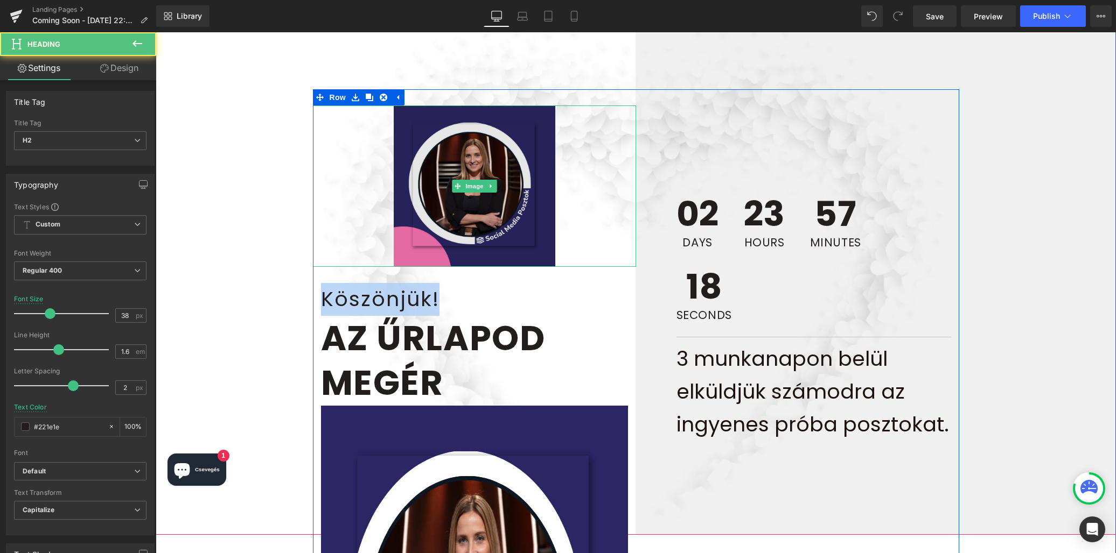
drag, startPoint x: 435, startPoint y: 273, endPoint x: 435, endPoint y: 225, distance: 47.9
click at [435, 225] on div "Image Köszönjük! Heading Az űrlapod megér kezett. Heading Row" at bounding box center [474, 496] width 323 height 781
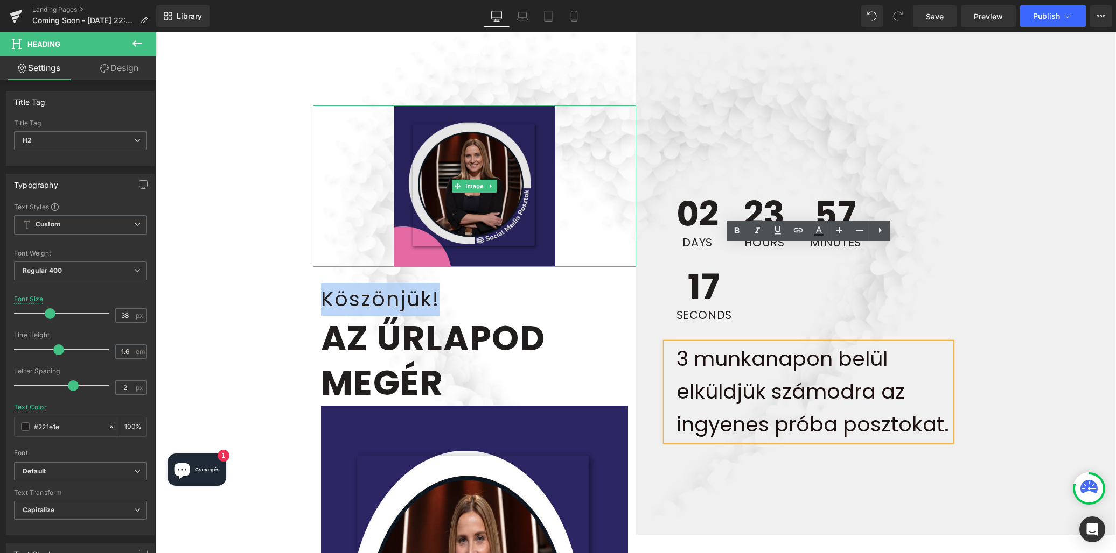
click at [472, 180] on img at bounding box center [475, 187] width 162 height 162
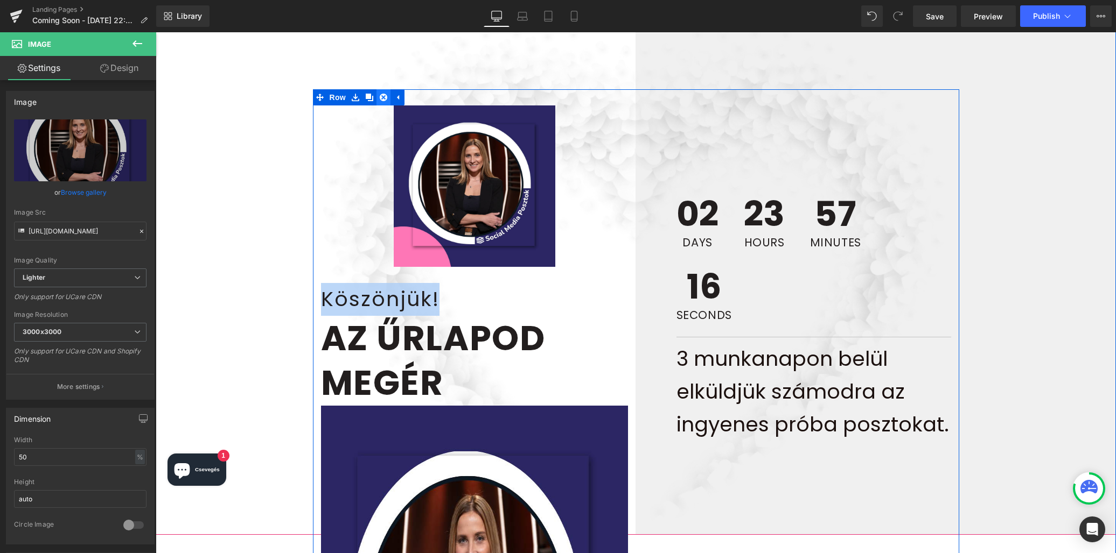
click at [384, 94] on icon at bounding box center [384, 98] width 8 height 8
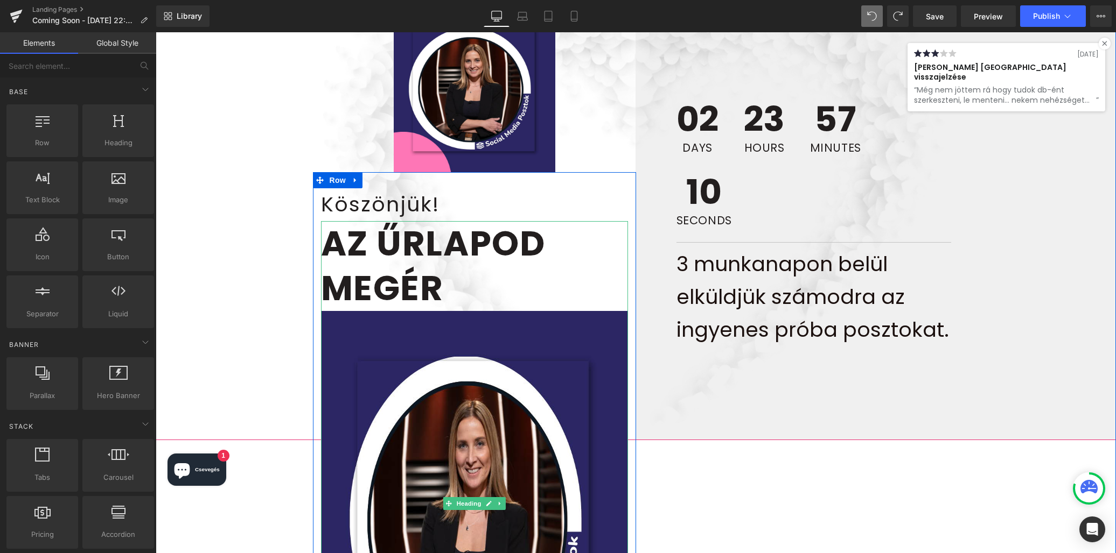
scroll to position [297, 0]
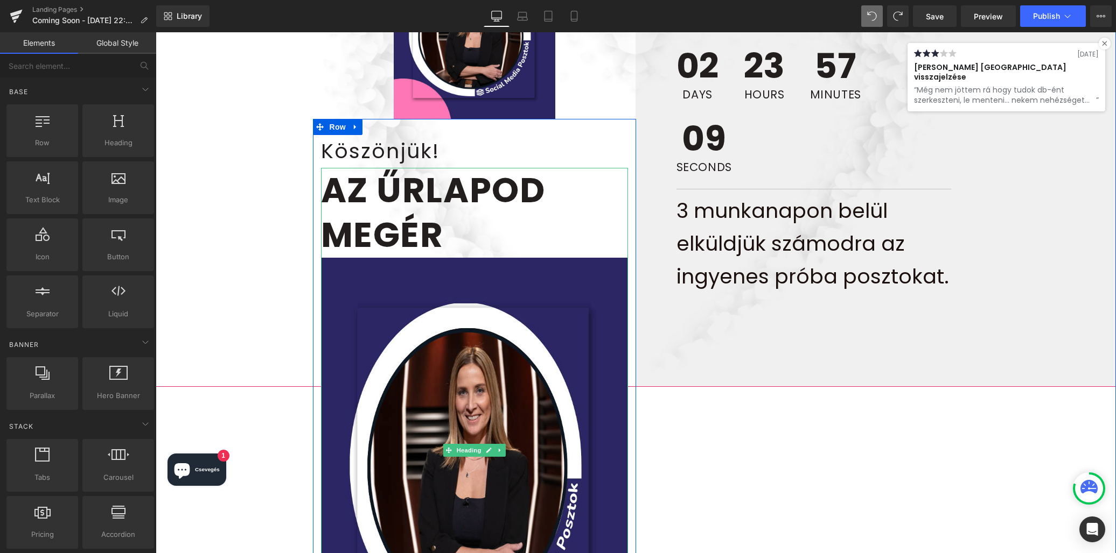
click at [477, 352] on img at bounding box center [474, 473] width 307 height 431
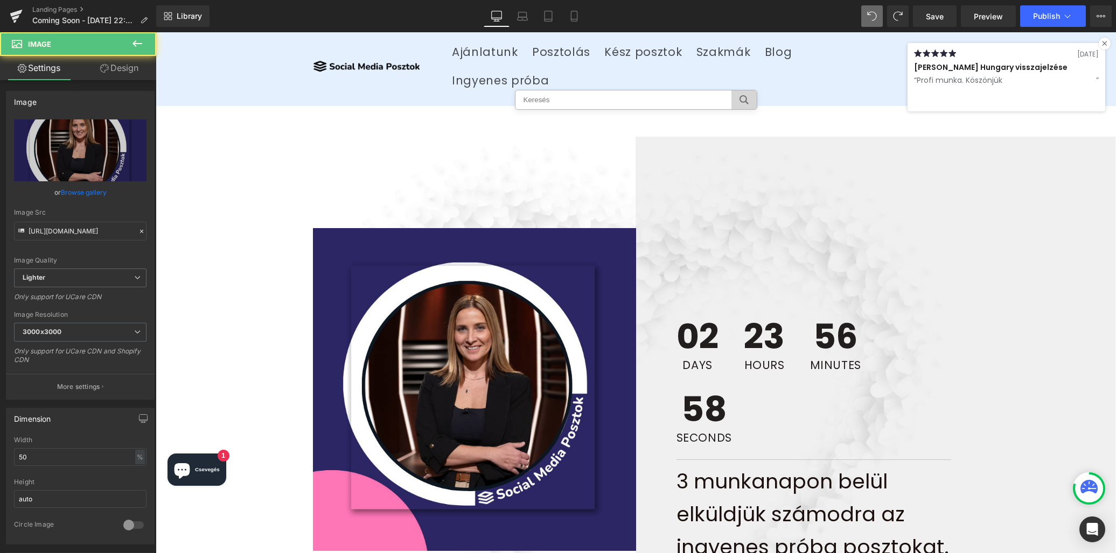
scroll to position [22, 0]
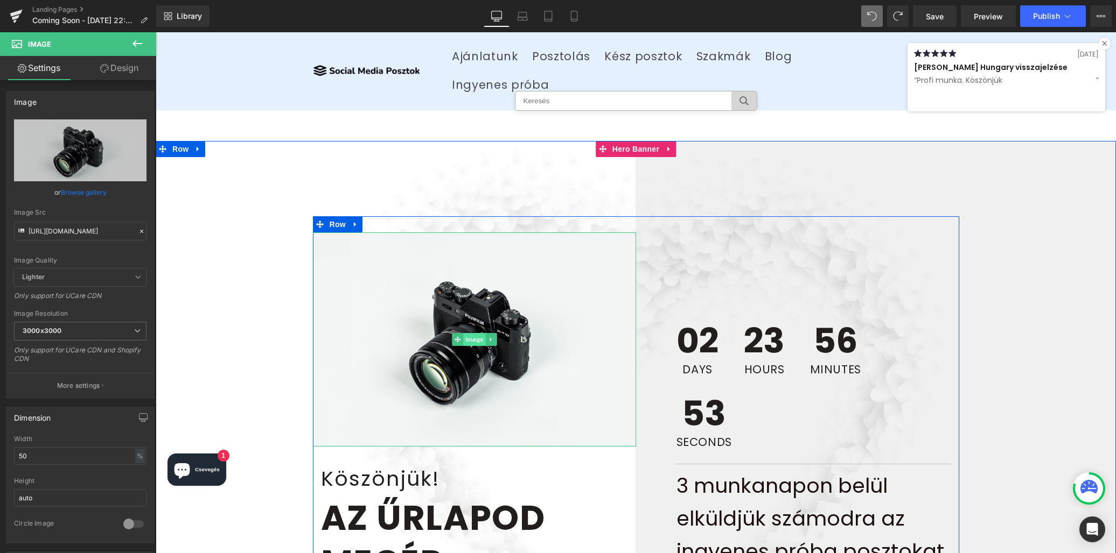
click at [472, 333] on span "Image" at bounding box center [474, 339] width 23 height 13
click at [475, 334] on span "Image" at bounding box center [474, 340] width 23 height 13
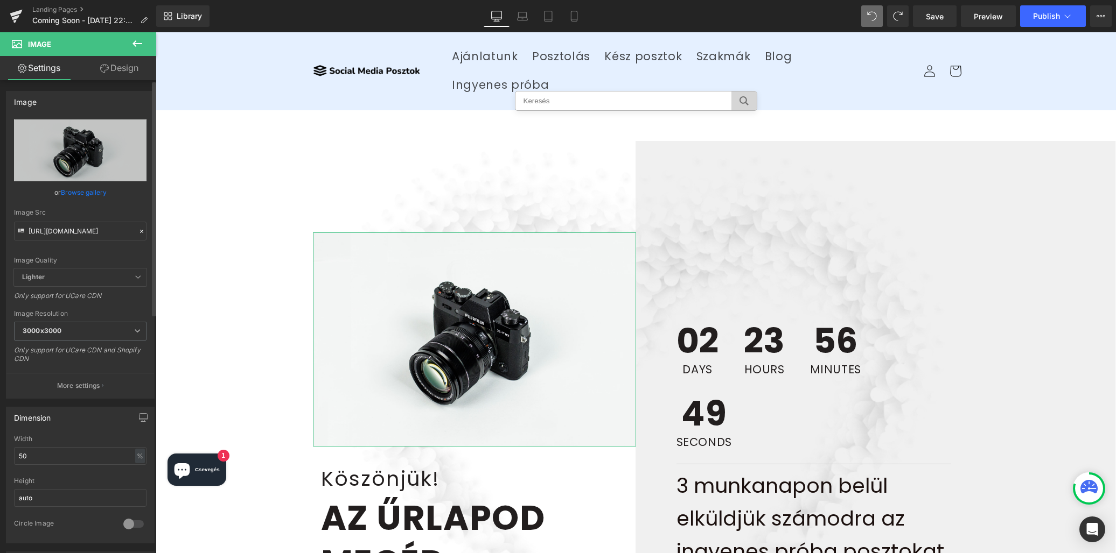
click at [87, 190] on link "Browse gallery" at bounding box center [84, 192] width 46 height 19
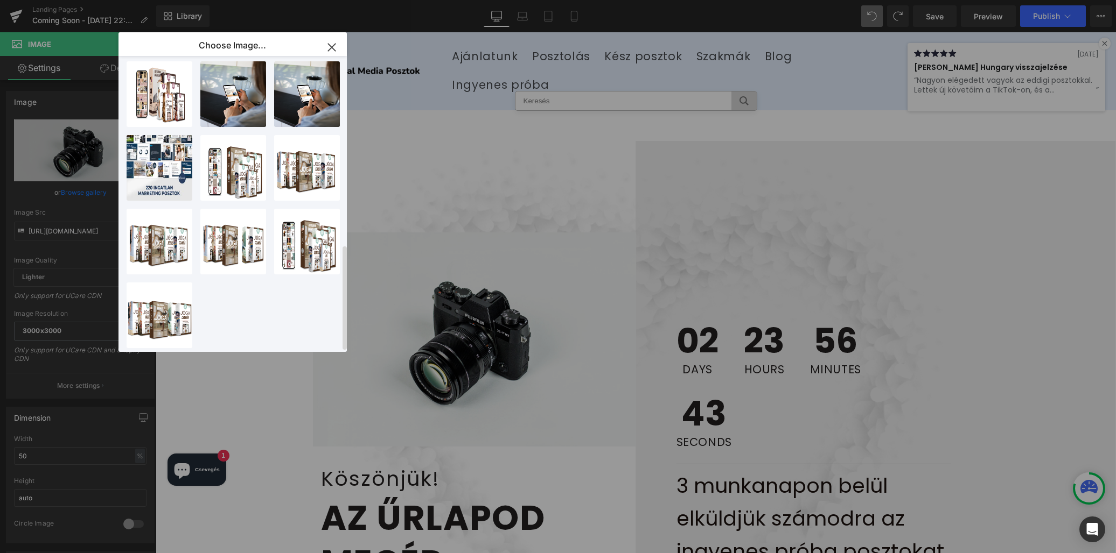
scroll to position [0, 0]
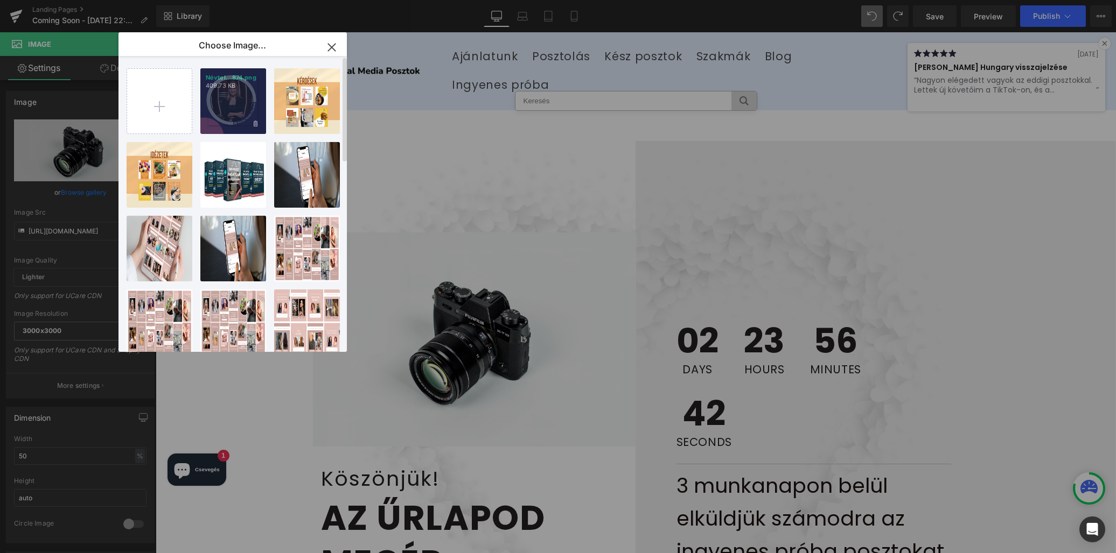
click at [215, 106] on div "Névtel...874.png 409.73 KB" at bounding box center [233, 101] width 66 height 66
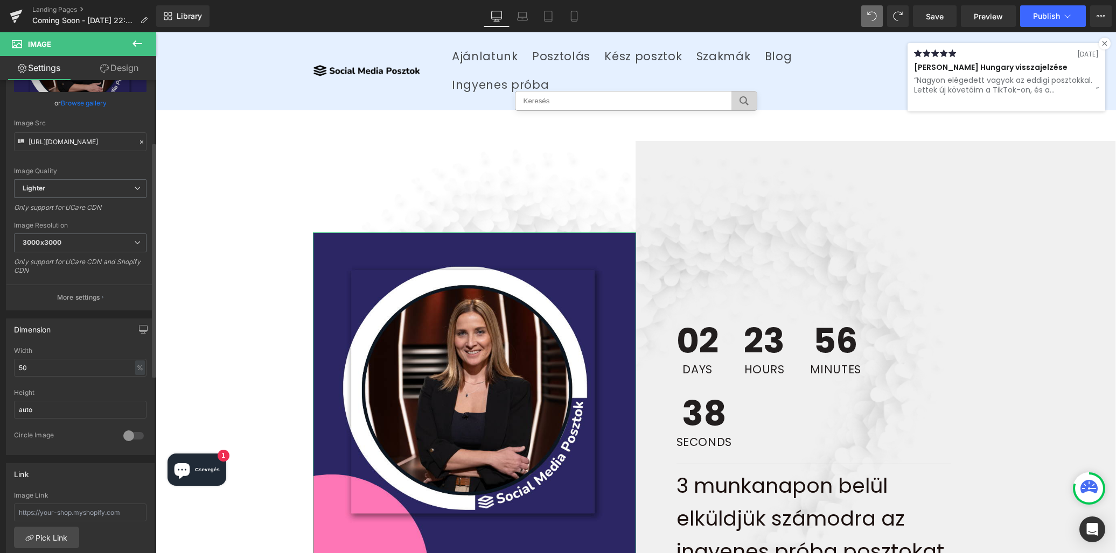
scroll to position [159, 0]
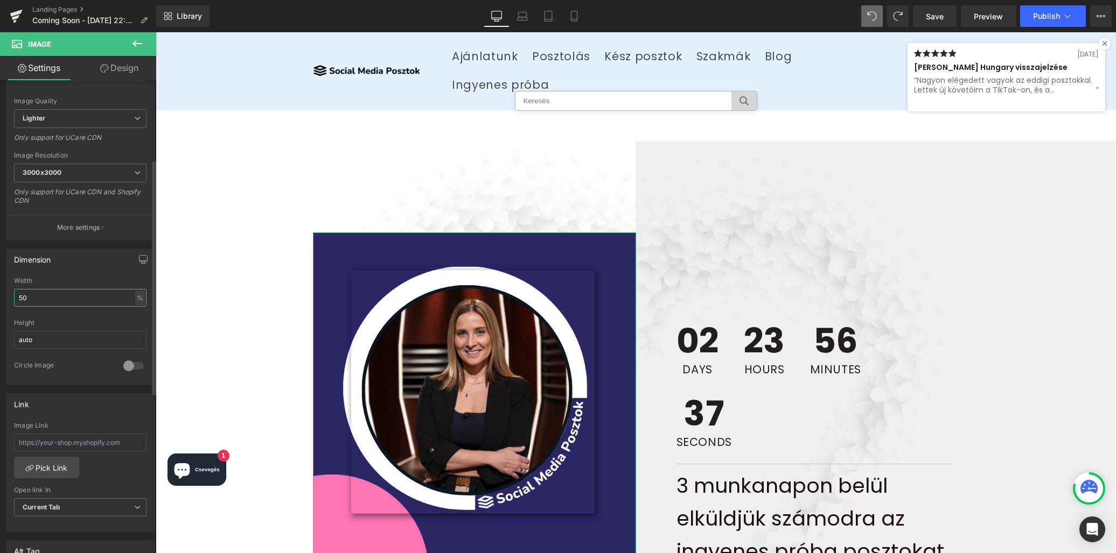
drag, startPoint x: 60, startPoint y: 298, endPoint x: 0, endPoint y: 296, distance: 60.3
click at [0, 296] on div "Dimension 50% Width 50 % % px auto Height auto 0 Circle Image" at bounding box center [80, 313] width 161 height 145
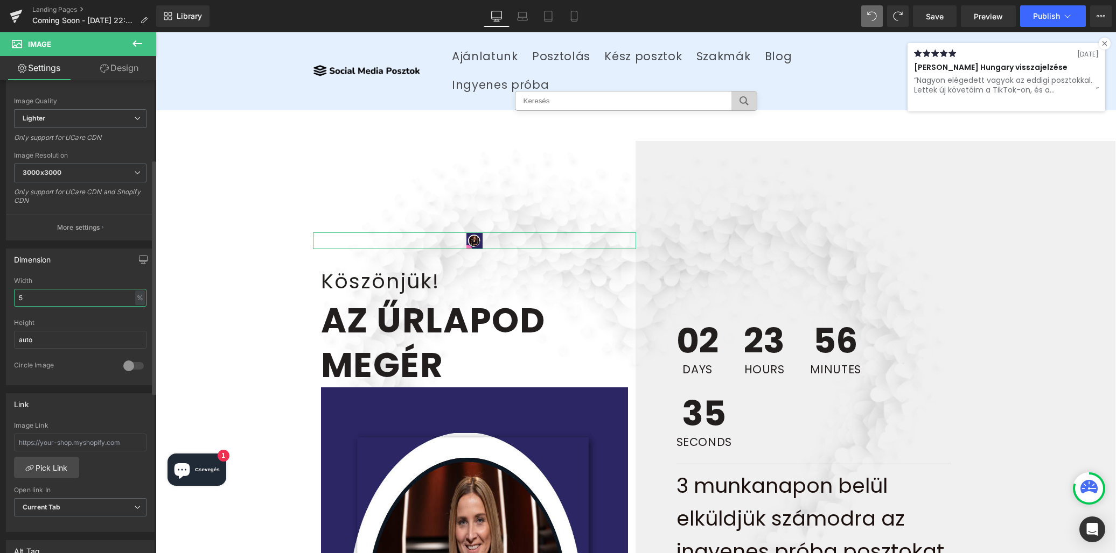
type input "50"
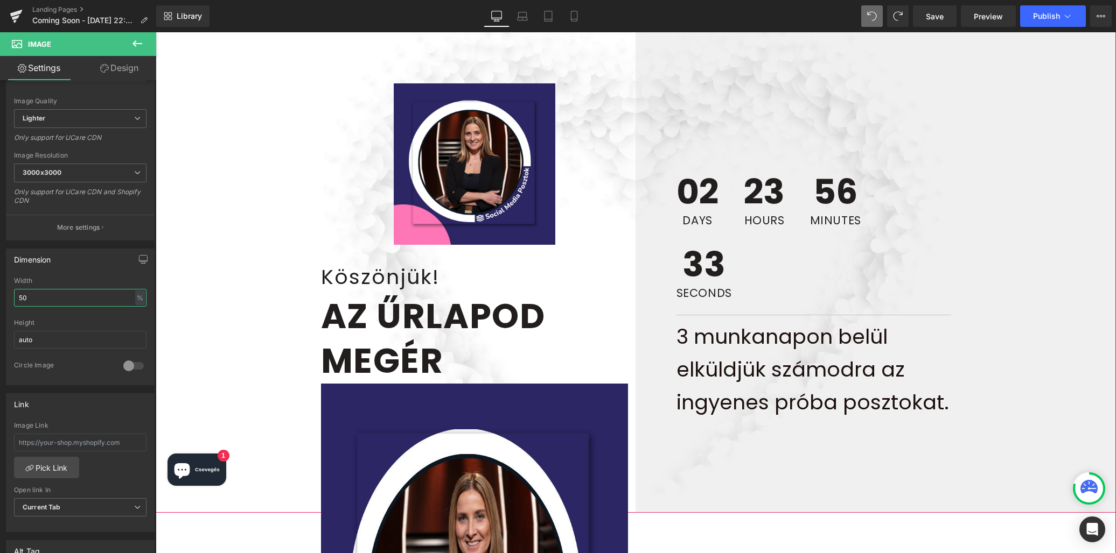
scroll to position [266, 0]
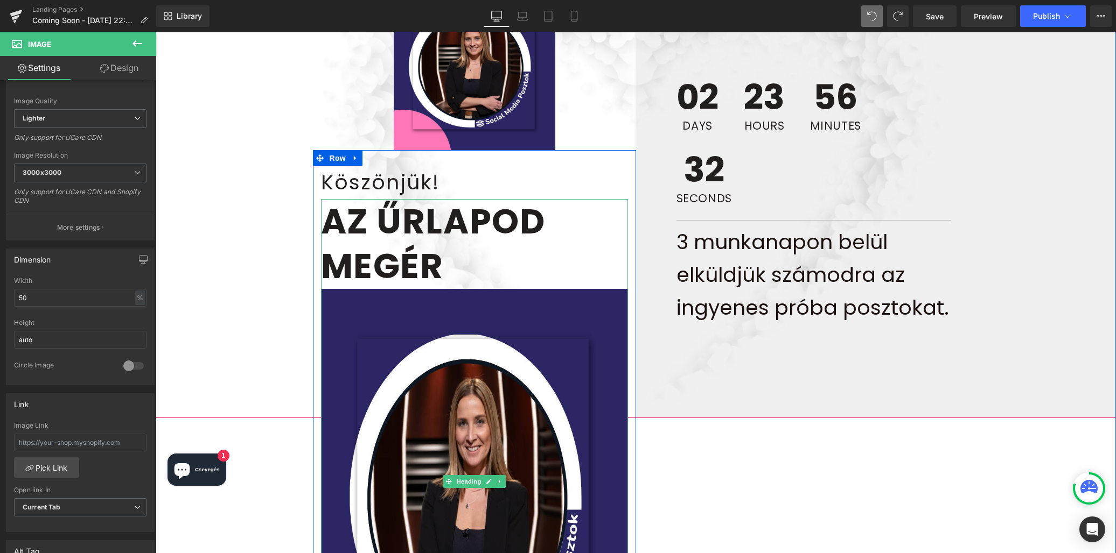
click at [370, 334] on img at bounding box center [474, 504] width 307 height 431
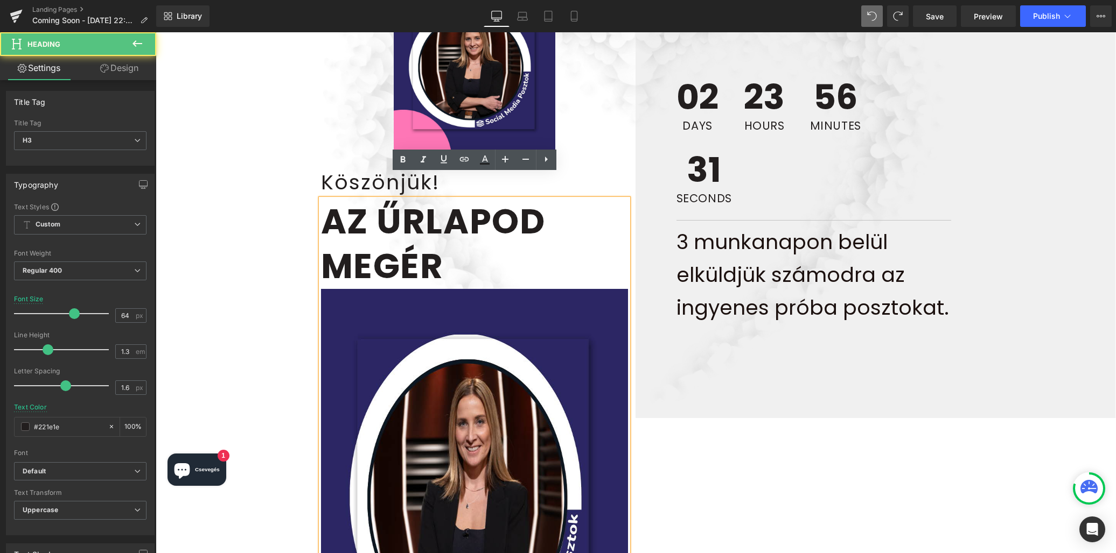
click at [441, 335] on img at bounding box center [474, 504] width 307 height 431
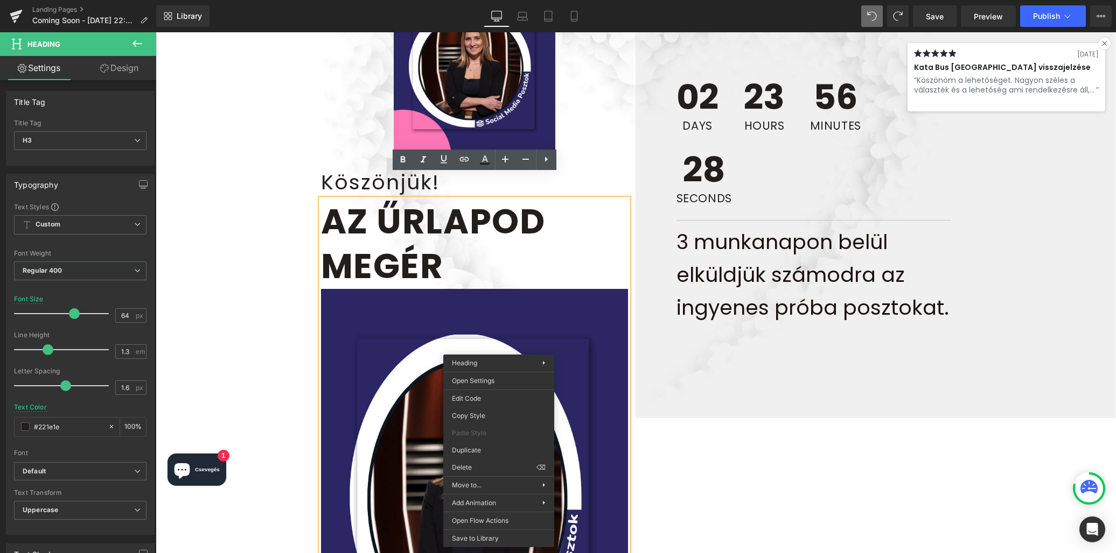
click at [594, 391] on img at bounding box center [474, 504] width 307 height 431
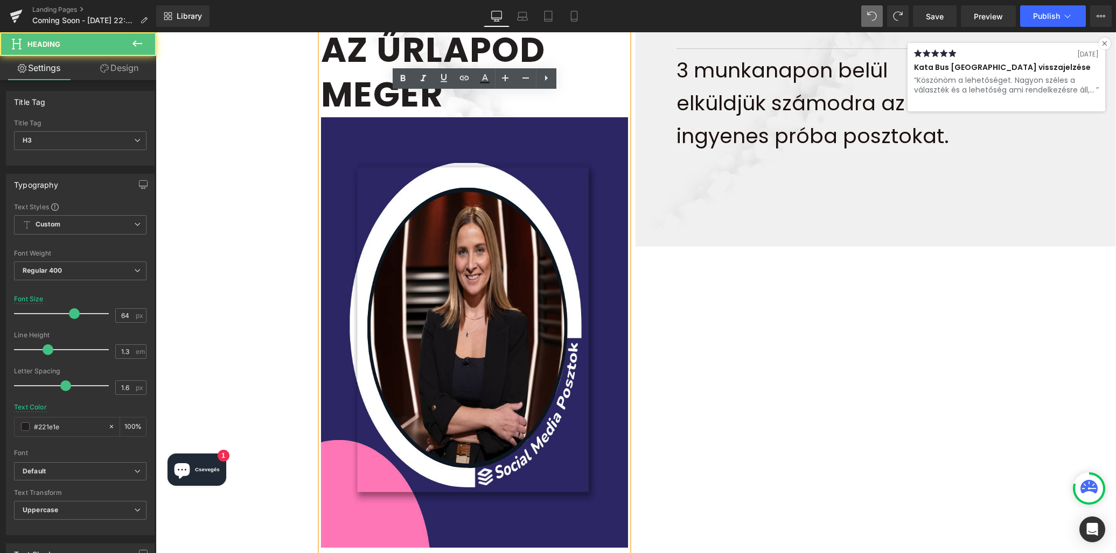
scroll to position [514, 0]
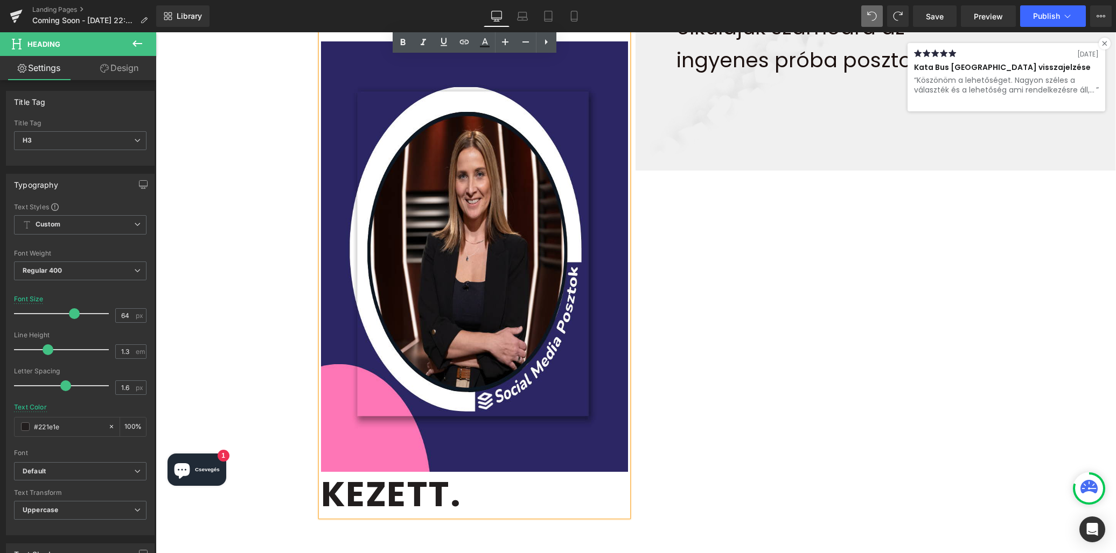
click at [542, 425] on img at bounding box center [474, 256] width 307 height 431
click at [460, 476] on h3 "Az űrlapod megér kezett." at bounding box center [474, 234] width 307 height 565
drag, startPoint x: 460, startPoint y: 476, endPoint x: 271, endPoint y: 457, distance: 190.0
click at [271, 457] on span "Image Köszönjük! Heading Az űrlapod megér kezett. Heading Row 02 Days 23 Hours …" at bounding box center [636, 126] width 960 height 802
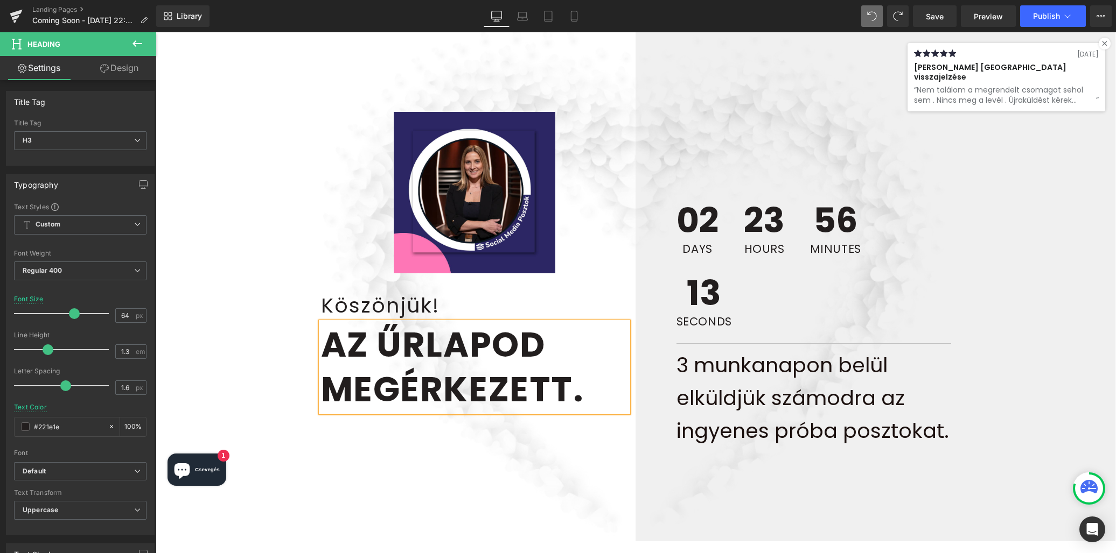
scroll to position [101, 0]
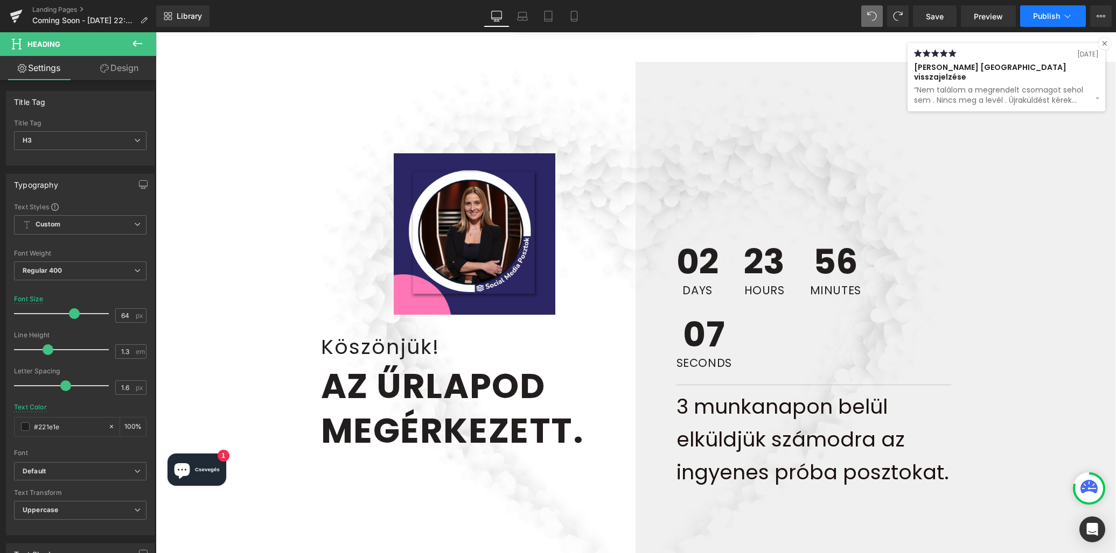
click at [1037, 16] on span "Publish" at bounding box center [1046, 16] width 27 height 9
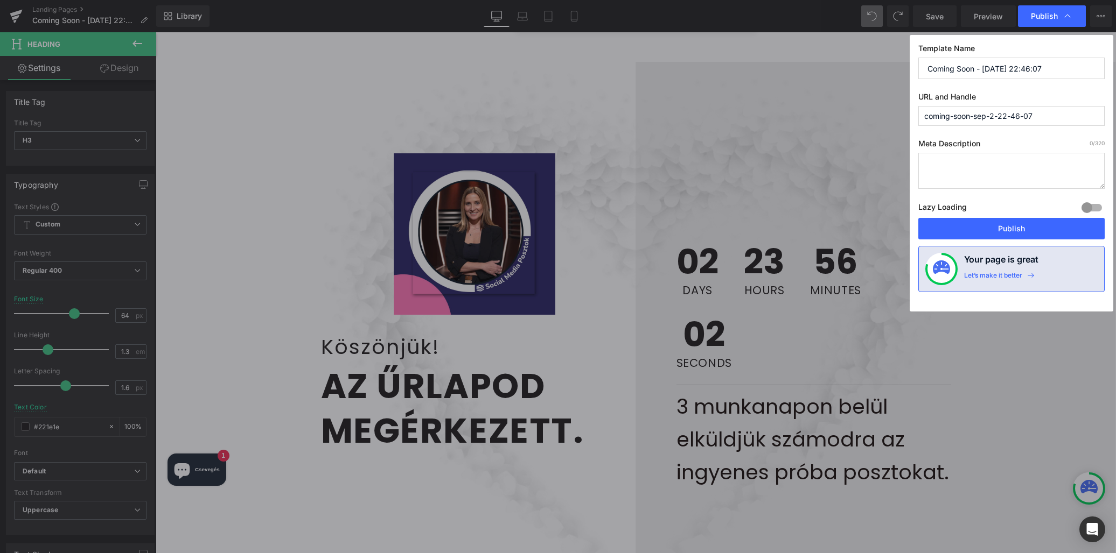
drag, startPoint x: 927, startPoint y: 67, endPoint x: 1124, endPoint y: 67, distance: 197.0
click at [1115, 67] on html "Image You are previewing how the will restyle your page. You can not edit Eleme…" at bounding box center [558, 276] width 1116 height 553
type input "Koszonjuk"
click at [988, 111] on input "coming-soon-sep-2-22-46-07" at bounding box center [1011, 116] width 186 height 20
click at [988, 113] on input "coming-soon-sep-2-22-46-07" at bounding box center [1011, 116] width 186 height 20
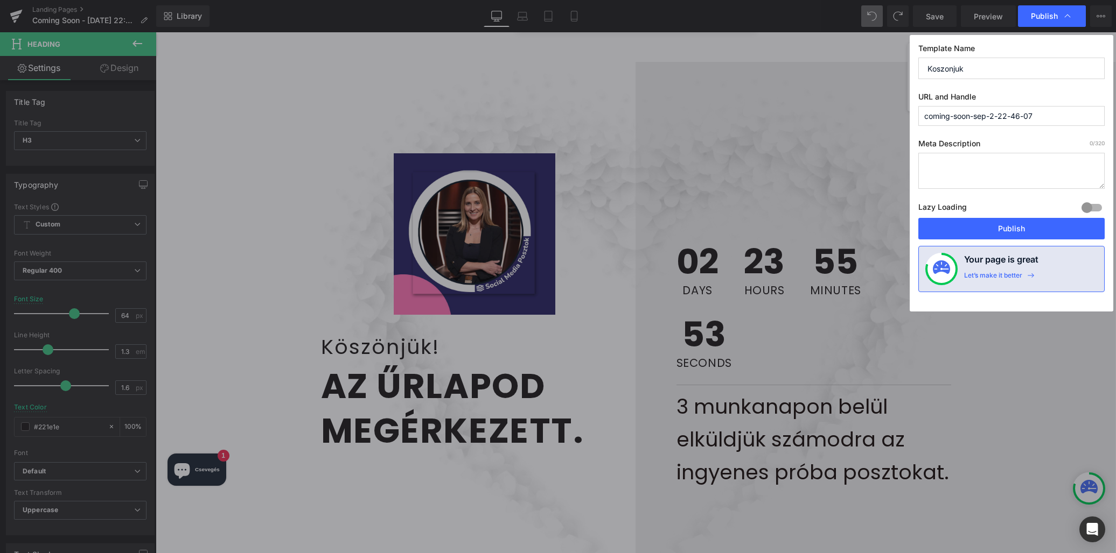
click at [988, 113] on input "coming-soon-sep-2-22-46-07" at bounding box center [1011, 116] width 186 height 20
drag, startPoint x: 1046, startPoint y: 116, endPoint x: 880, endPoint y: 108, distance: 166.0
click at [880, 108] on div "Publish Template Name Koszonjuk URL and Handle coming-soon-sep-2-22-46-07 Meta …" at bounding box center [558, 276] width 1116 height 553
type input "k"
type input "bemutatkozas-megerkezett"
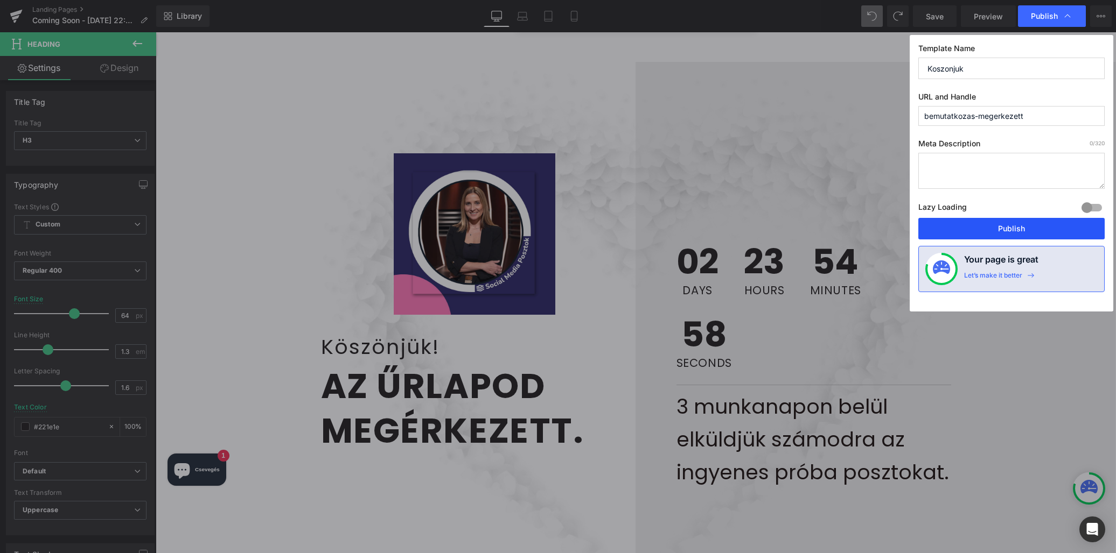
click at [1016, 225] on button "Publish" at bounding box center [1011, 229] width 186 height 22
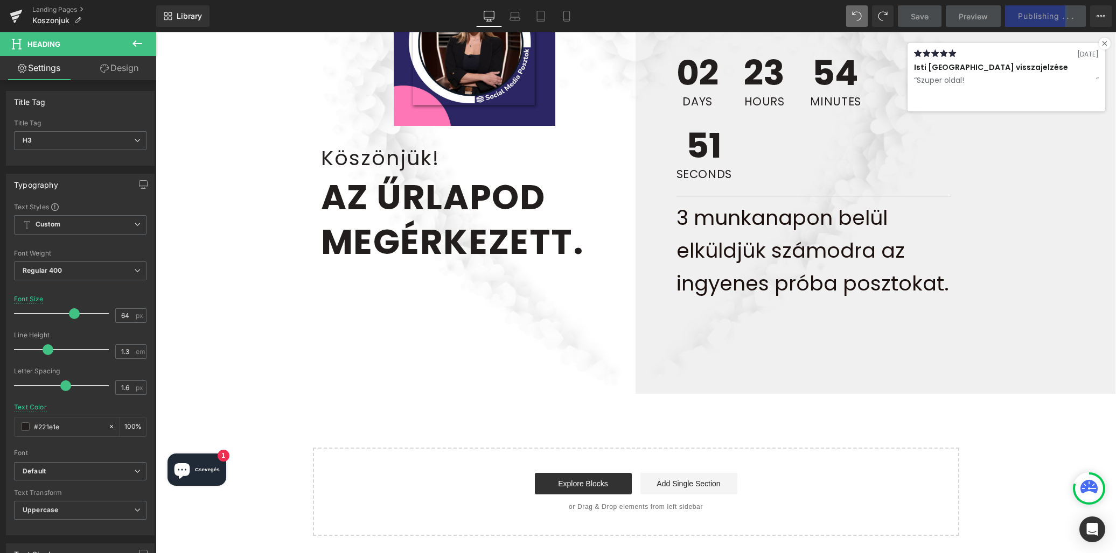
scroll to position [289, 0]
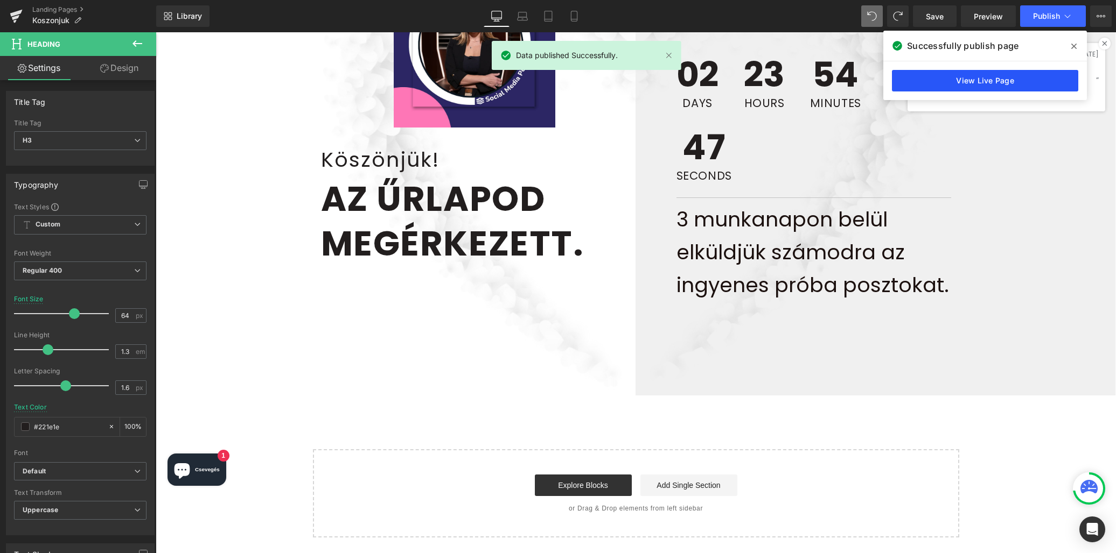
click at [997, 88] on link "View Live Page" at bounding box center [985, 81] width 186 height 22
